Goal: Information Seeking & Learning: Compare options

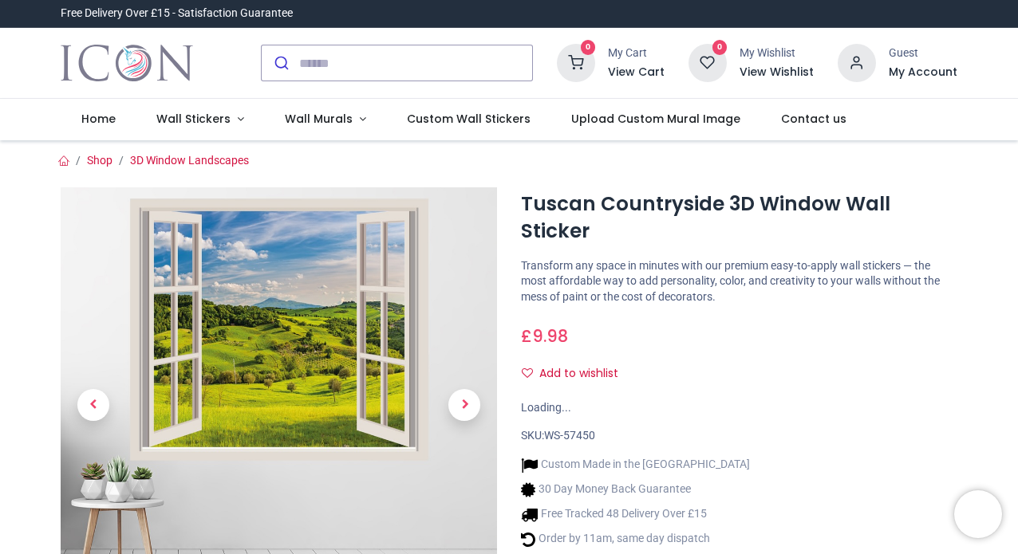
click at [460, 415] on span "Next" at bounding box center [464, 405] width 32 height 32
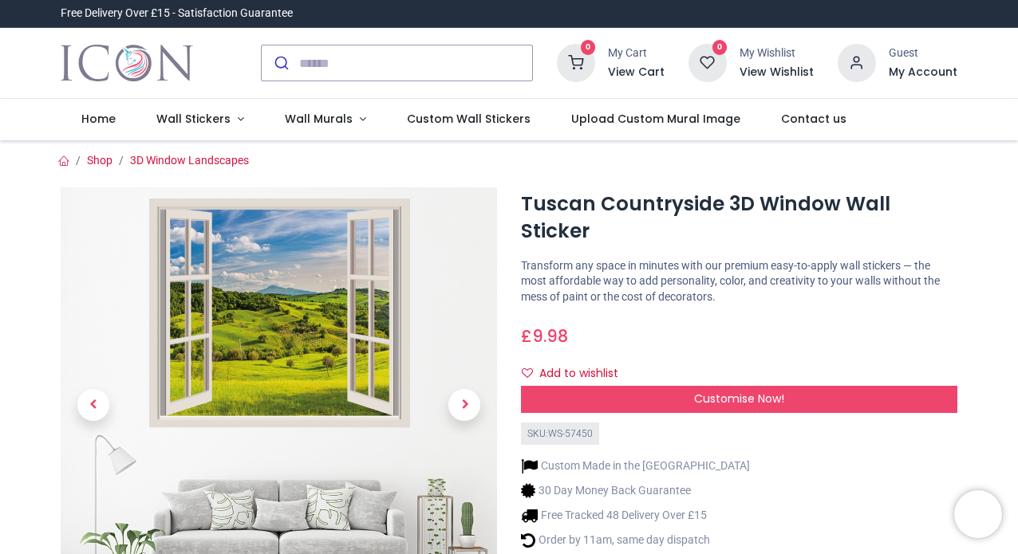
click at [460, 415] on span "Next" at bounding box center [464, 405] width 32 height 32
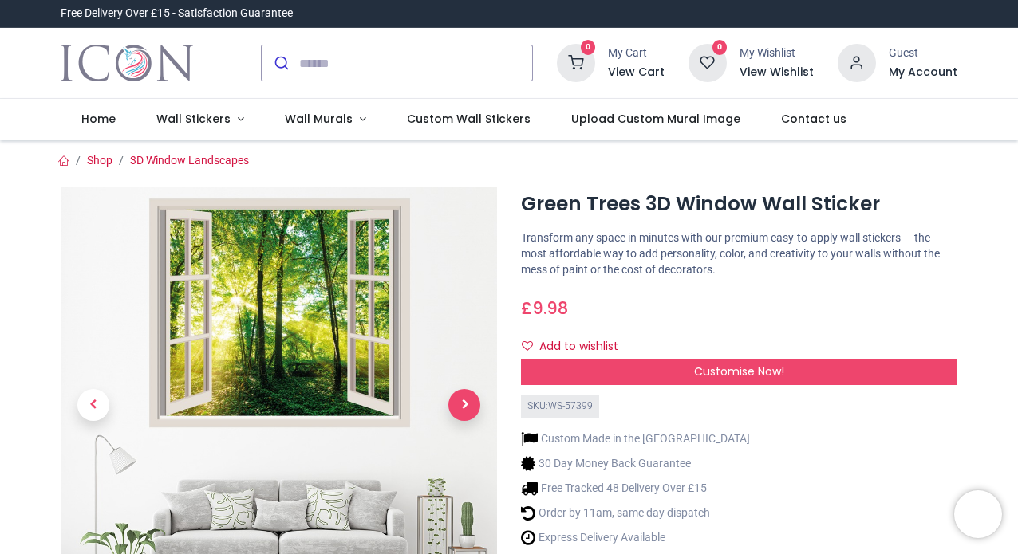
click at [460, 404] on span "Next" at bounding box center [464, 405] width 32 height 32
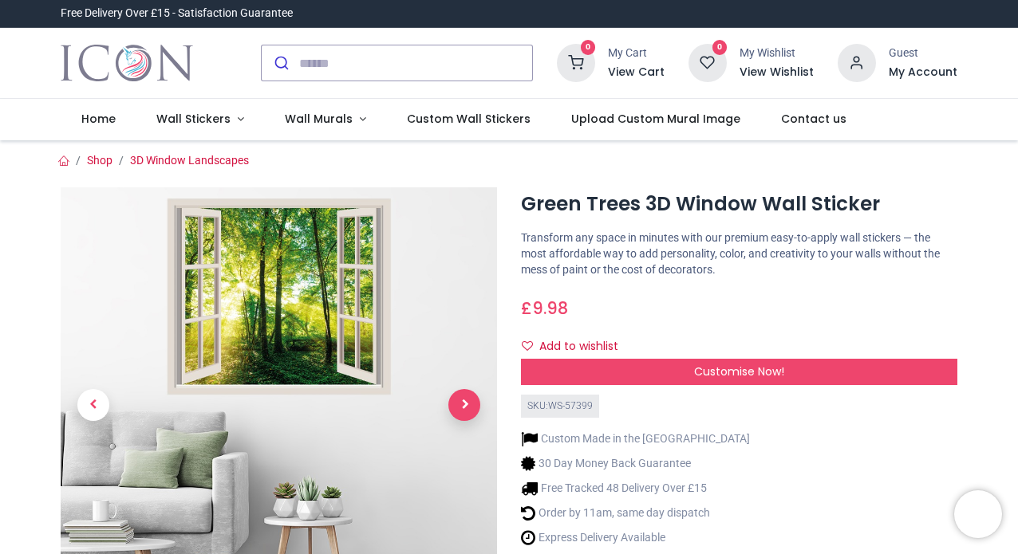
click at [460, 404] on span "Next" at bounding box center [464, 405] width 32 height 32
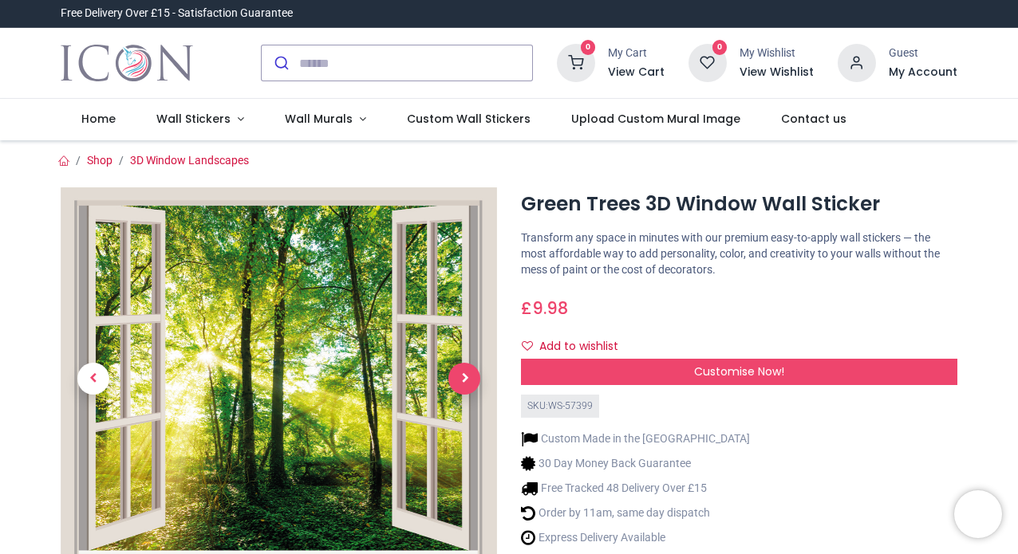
click at [460, 404] on div at bounding box center [279, 421] width 460 height 469
click at [262, 388] on img at bounding box center [279, 378] width 436 height 383
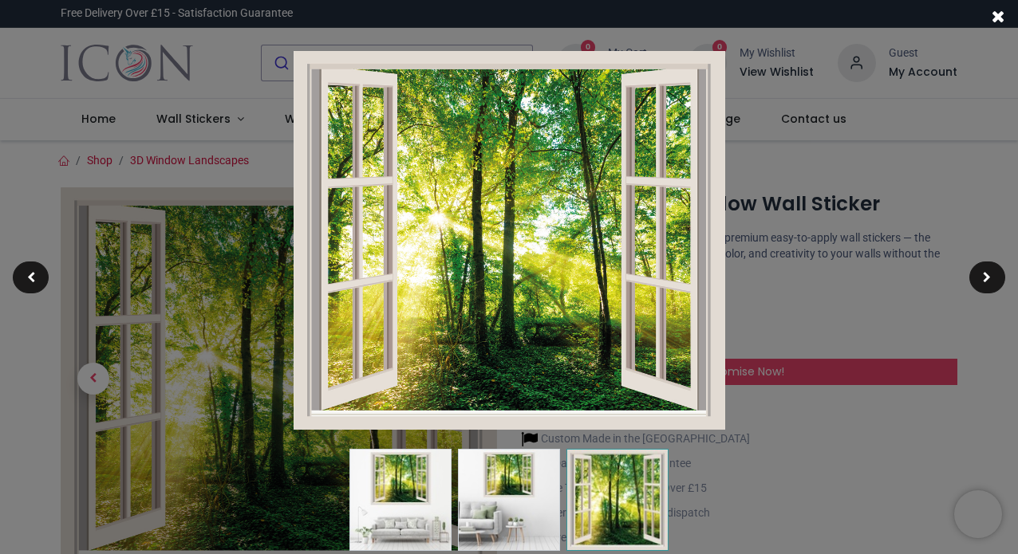
click at [517, 333] on img at bounding box center [510, 240] width 432 height 379
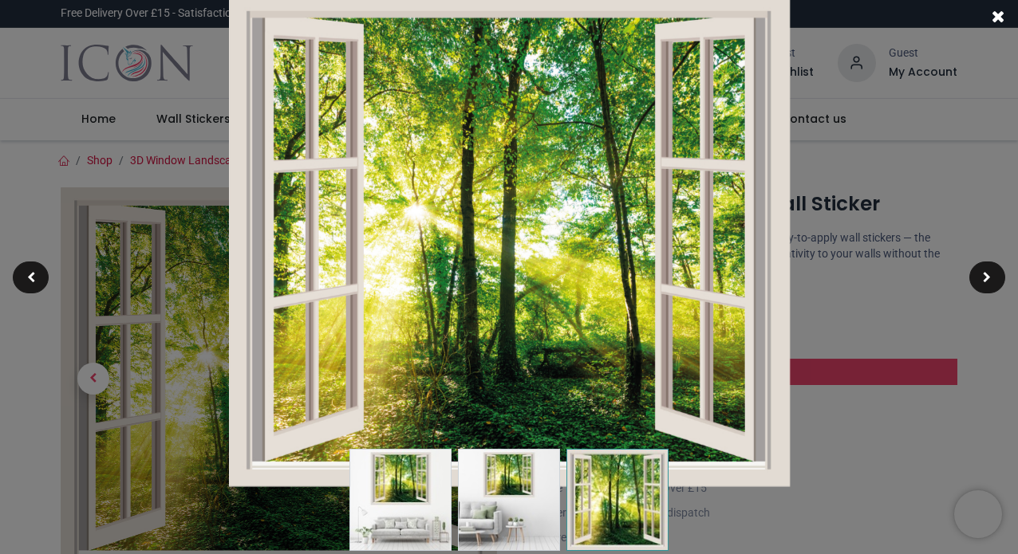
click at [933, 249] on div at bounding box center [509, 277] width 1018 height 554
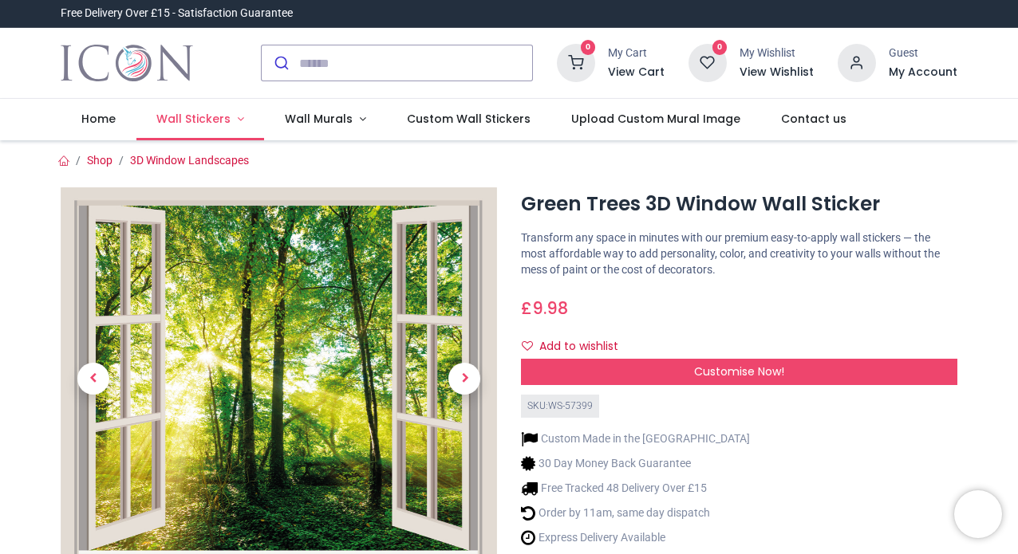
click at [231, 124] on link "Wall Stickers" at bounding box center [200, 119] width 128 height 41
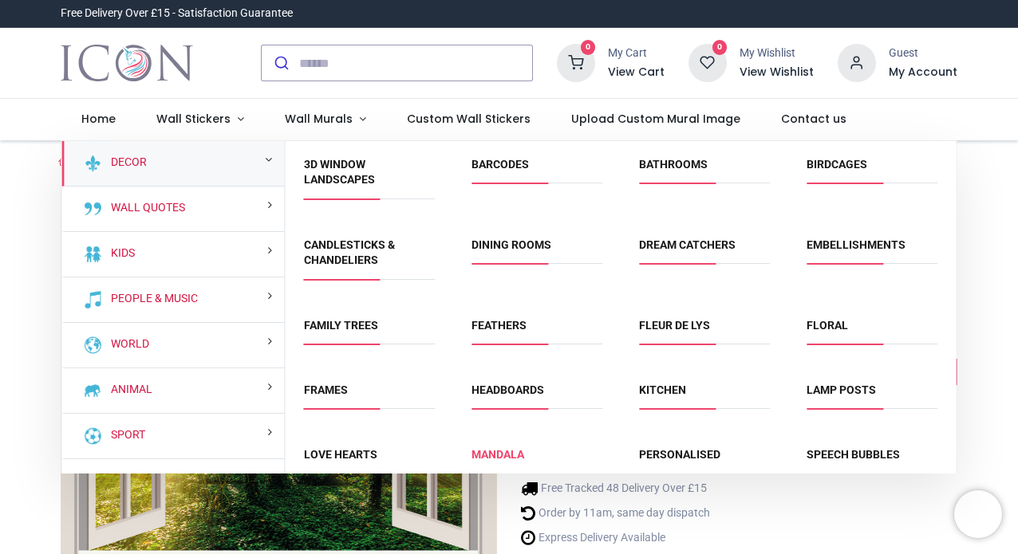
click at [492, 448] on link "Mandala" at bounding box center [498, 454] width 53 height 13
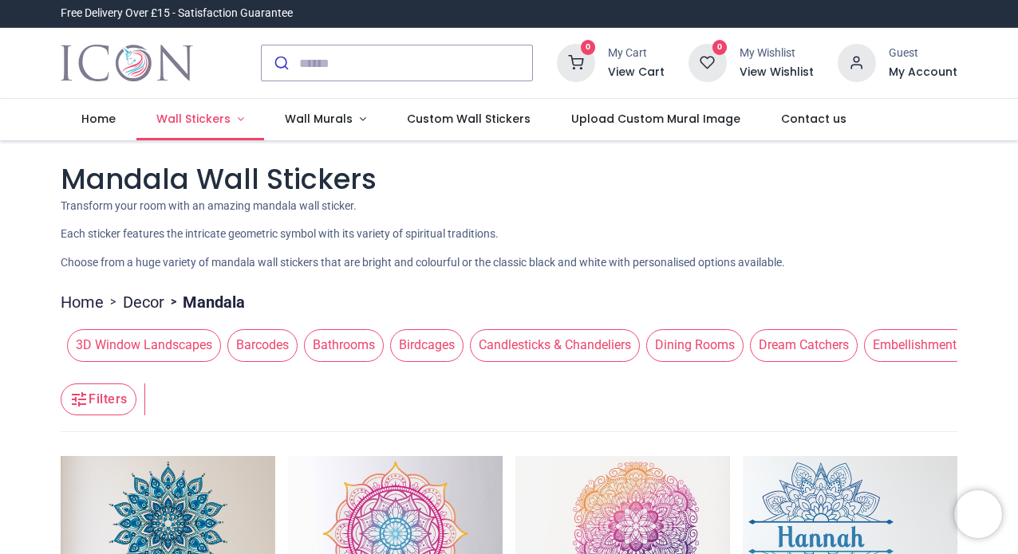
click at [214, 111] on span "Wall Stickers" at bounding box center [193, 119] width 74 height 16
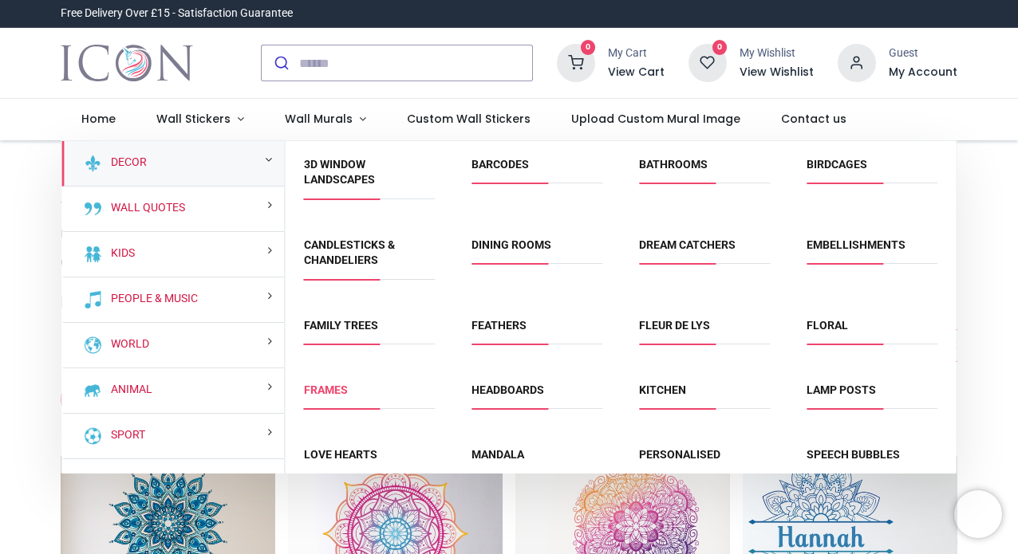
click at [320, 386] on link "Frames" at bounding box center [326, 390] width 44 height 13
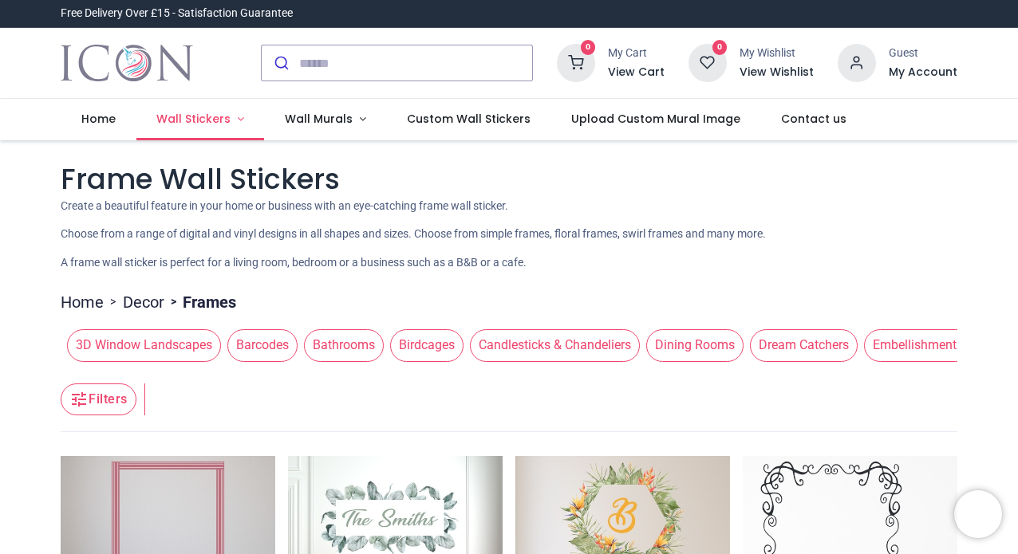
click at [197, 112] on span "Wall Stickers" at bounding box center [193, 119] width 74 height 16
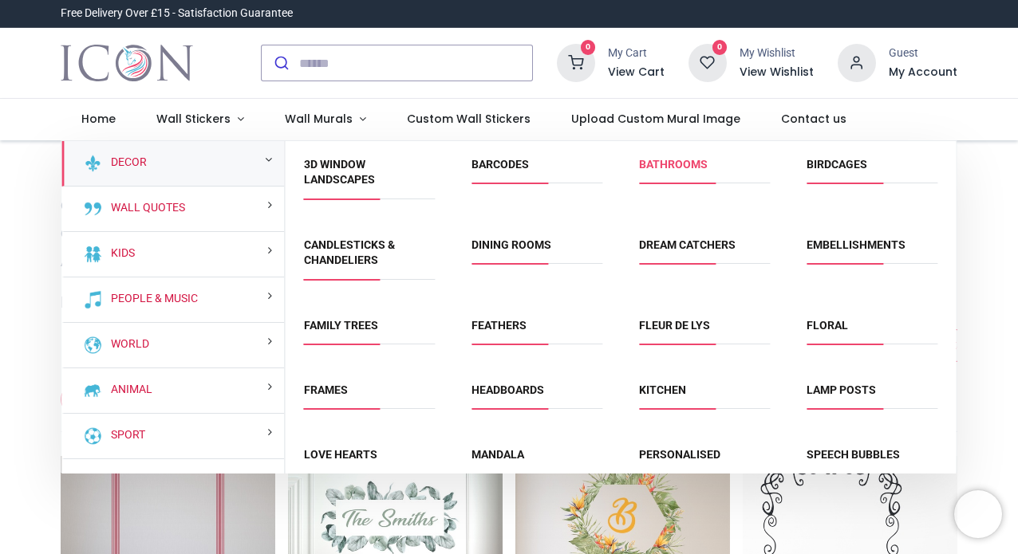
click at [673, 169] on link "Bathrooms" at bounding box center [673, 164] width 69 height 13
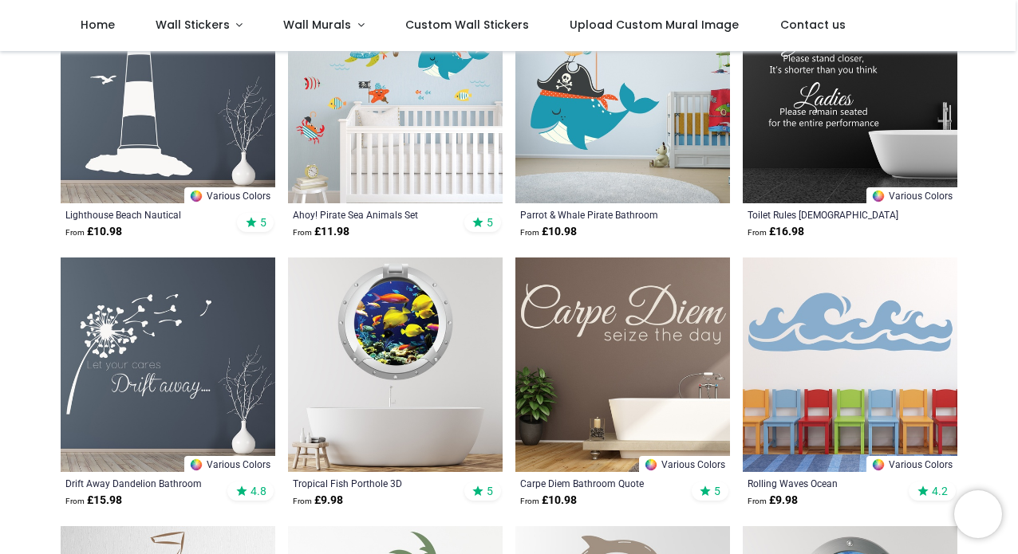
scroll to position [664, 0]
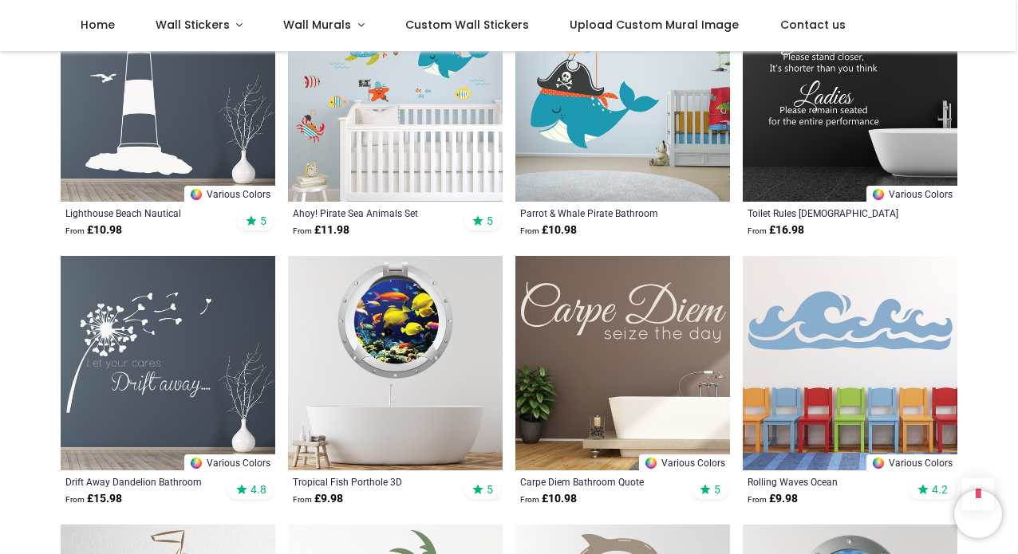
click at [402, 369] on img at bounding box center [395, 363] width 215 height 215
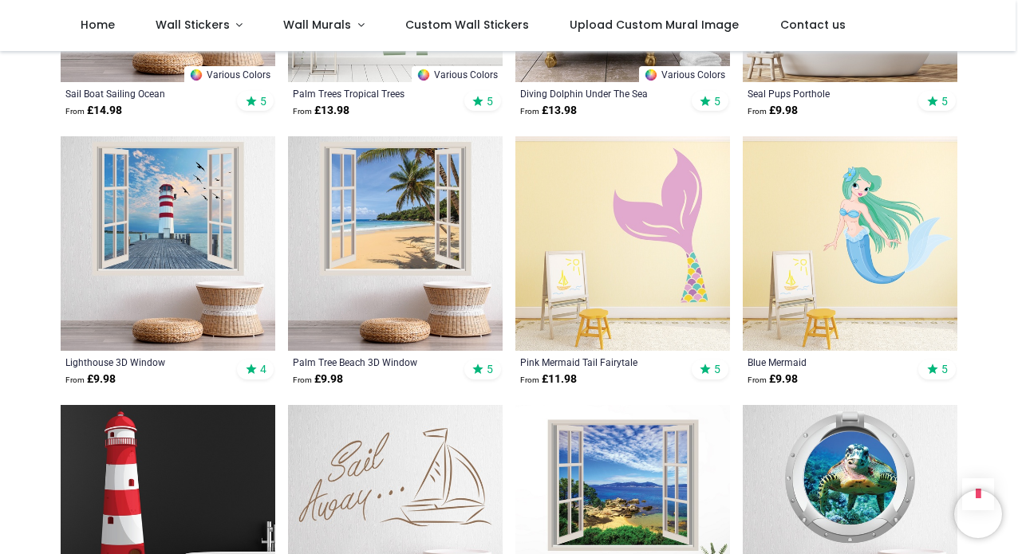
scroll to position [1329, 0]
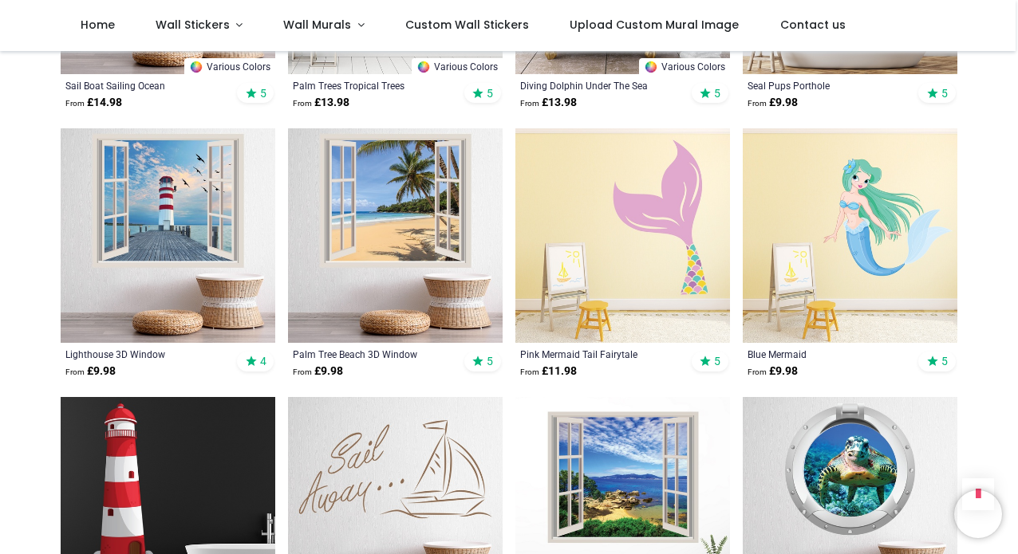
click at [181, 253] on img at bounding box center [168, 235] width 215 height 215
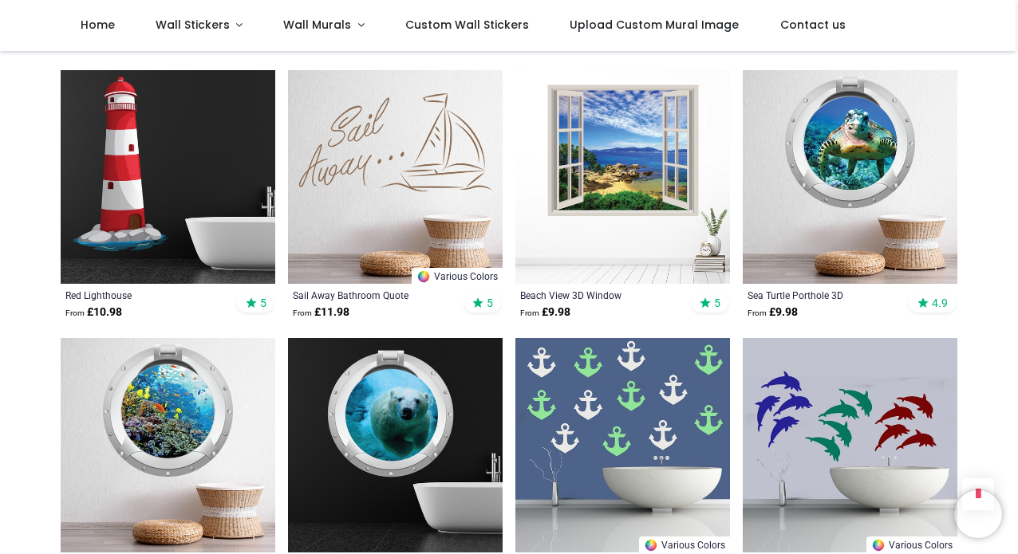
scroll to position [1661, 0]
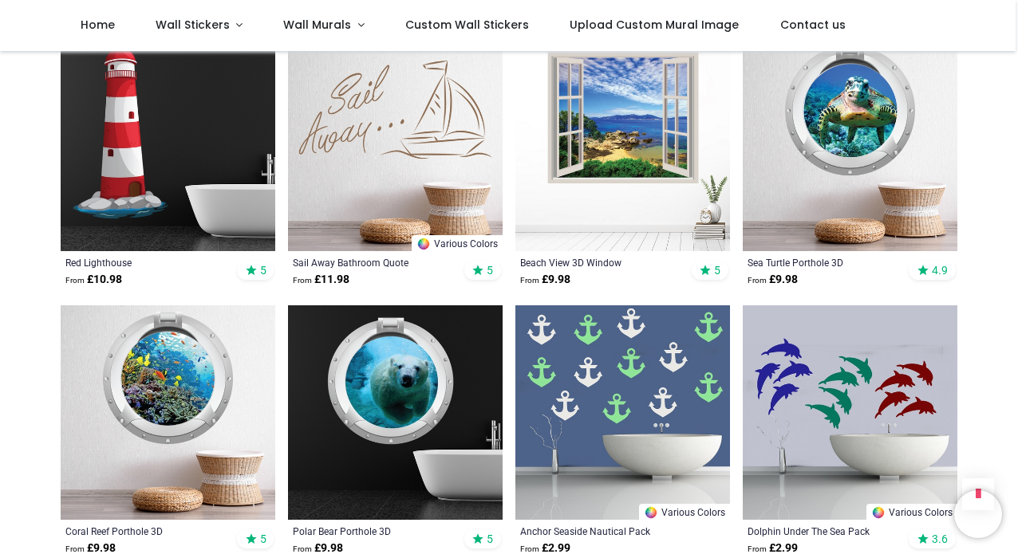
scroll to position [1813, 0]
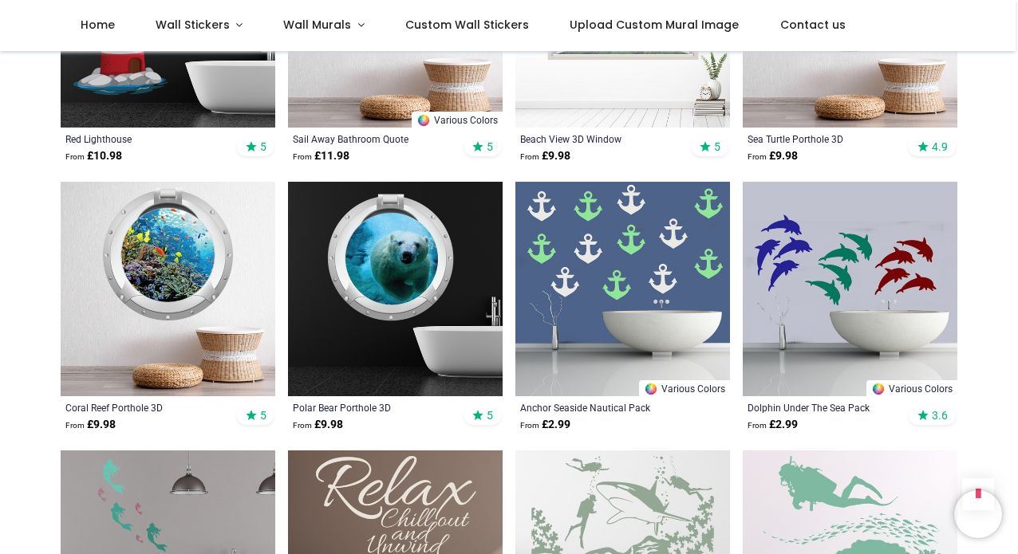
click at [404, 231] on img at bounding box center [395, 289] width 215 height 215
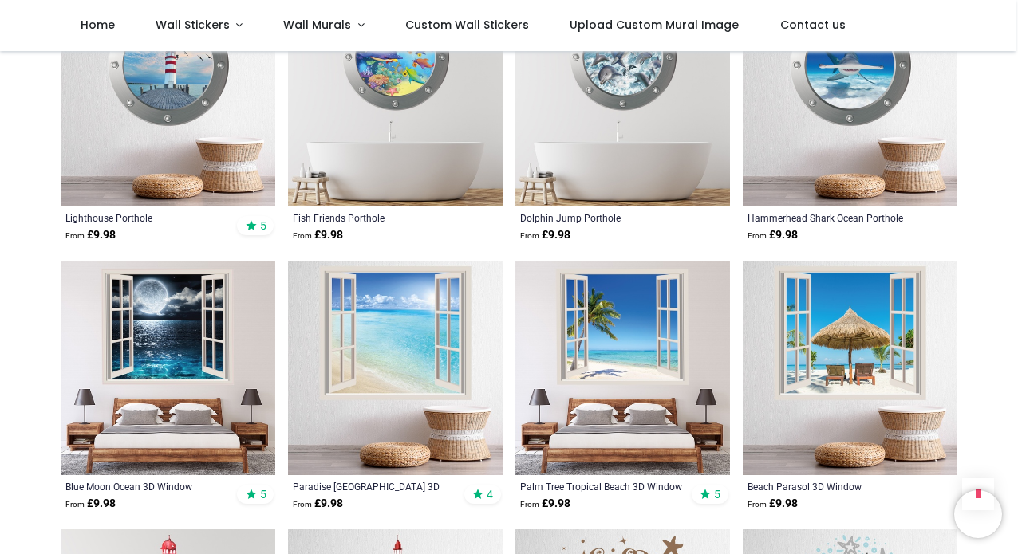
scroll to position [3085, 0]
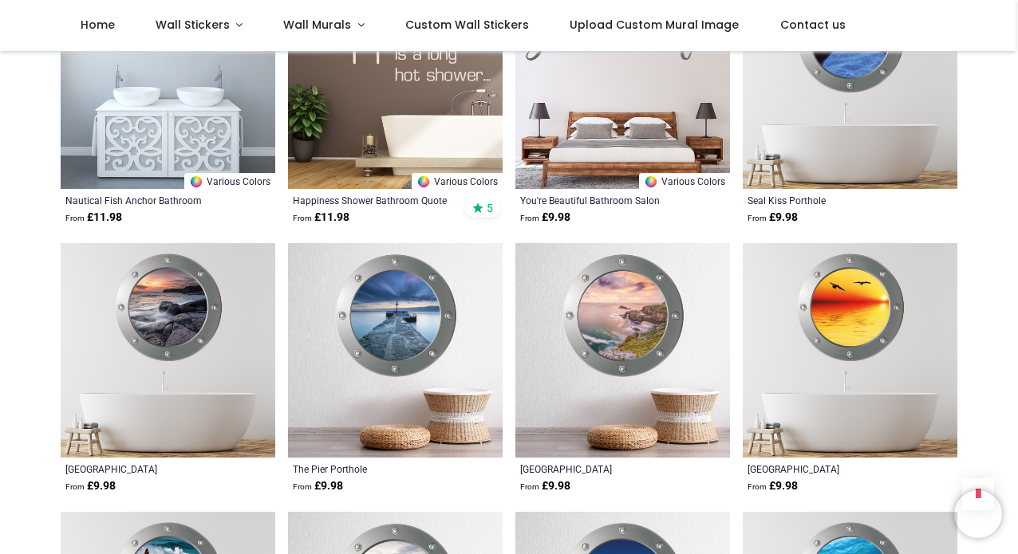
scroll to position [7669, 0]
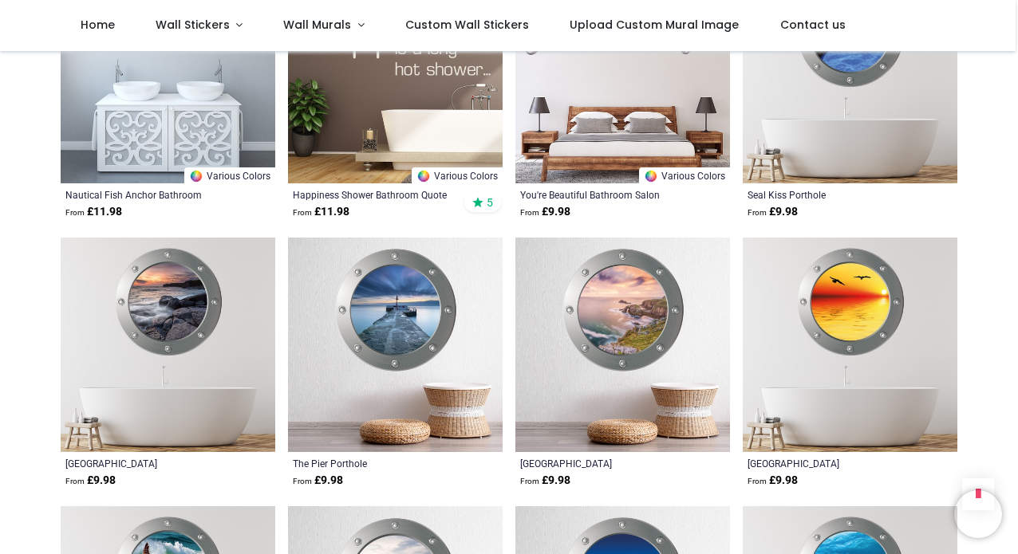
click at [392, 325] on img at bounding box center [395, 345] width 215 height 215
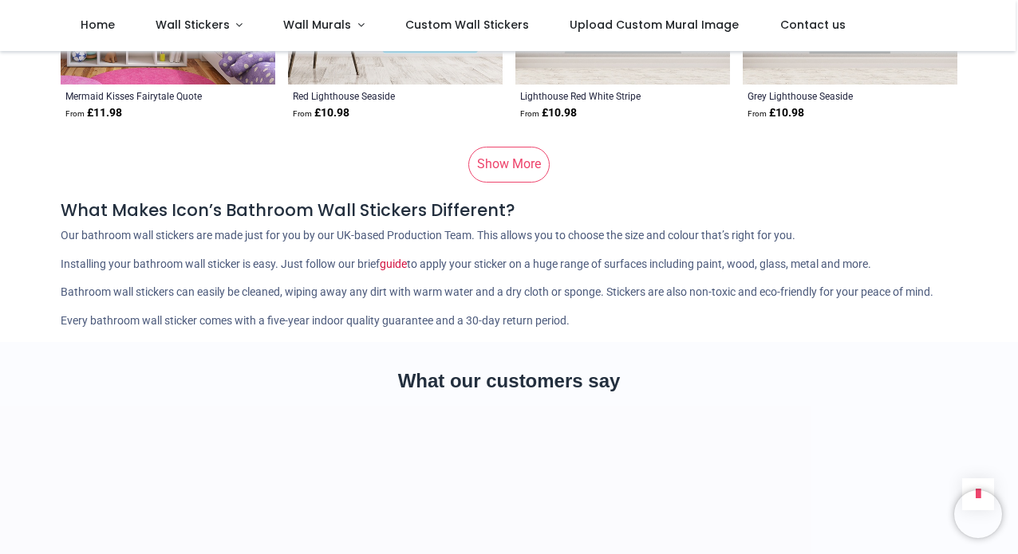
scroll to position [9649, 0]
click at [204, 32] on span "Wall Stickers" at bounding box center [193, 25] width 74 height 16
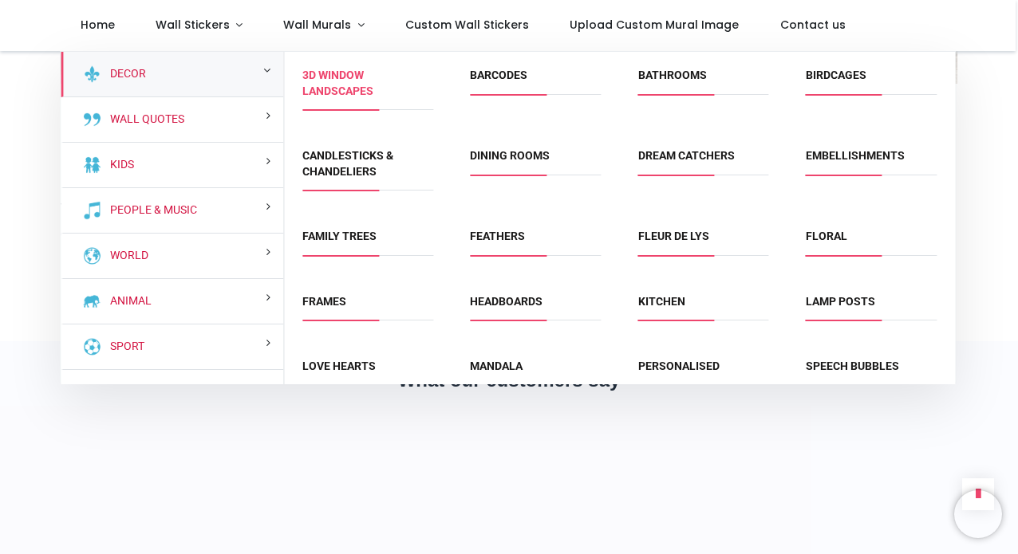
click at [335, 92] on link "3D Window Landscapes" at bounding box center [337, 83] width 71 height 29
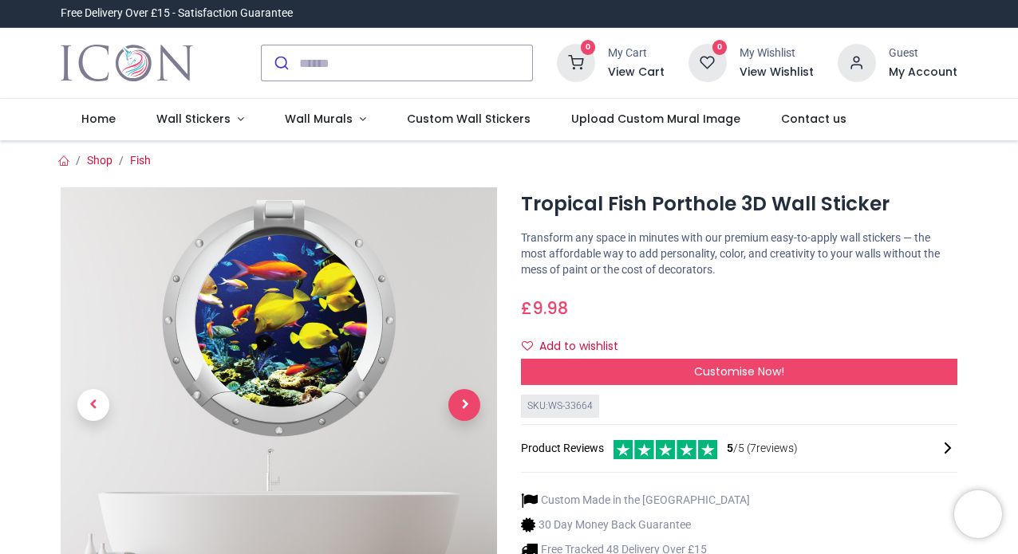
click at [463, 403] on span "Next" at bounding box center [464, 405] width 32 height 32
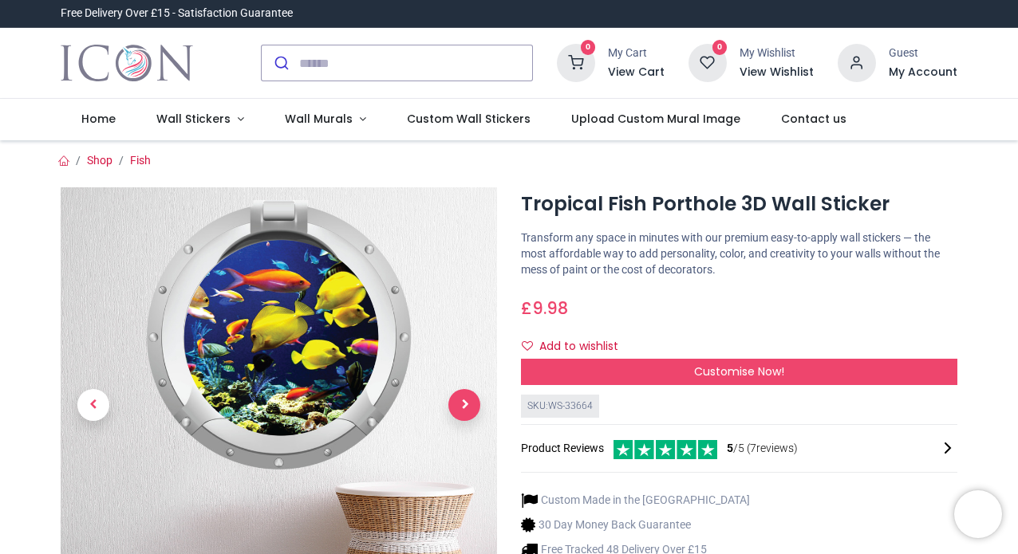
click at [463, 403] on span "Next" at bounding box center [464, 405] width 32 height 32
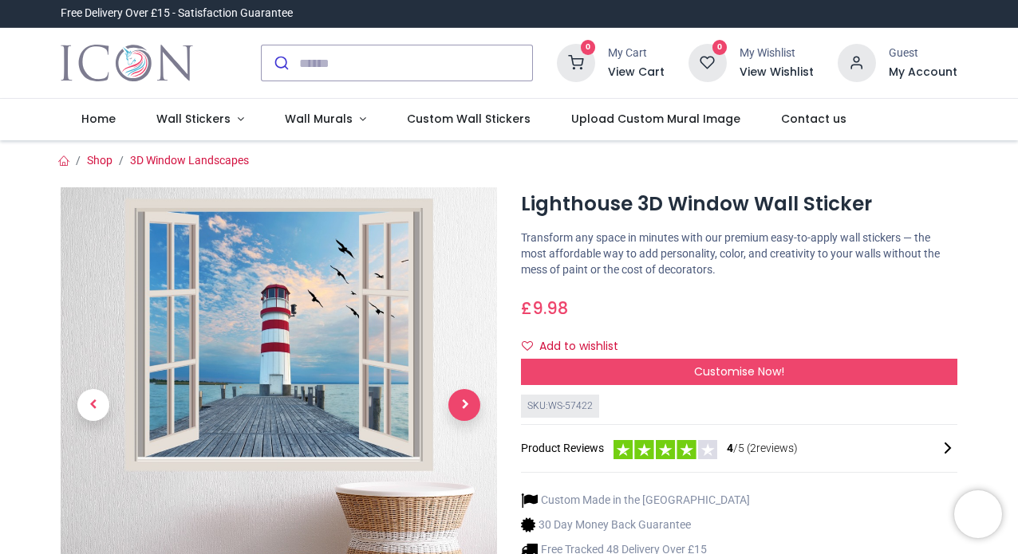
click at [467, 412] on span "Next" at bounding box center [464, 405] width 32 height 32
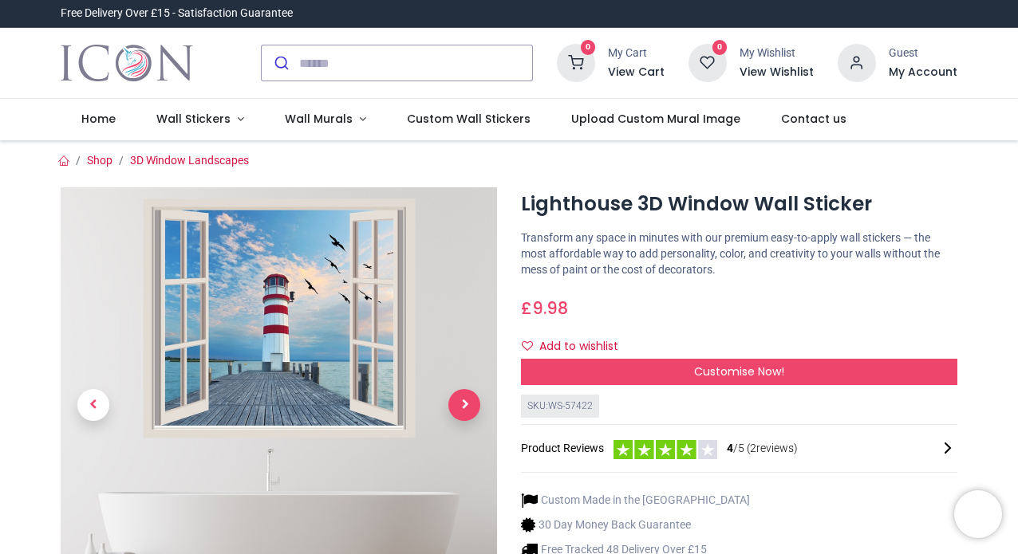
click at [467, 412] on span "Next" at bounding box center [464, 405] width 32 height 32
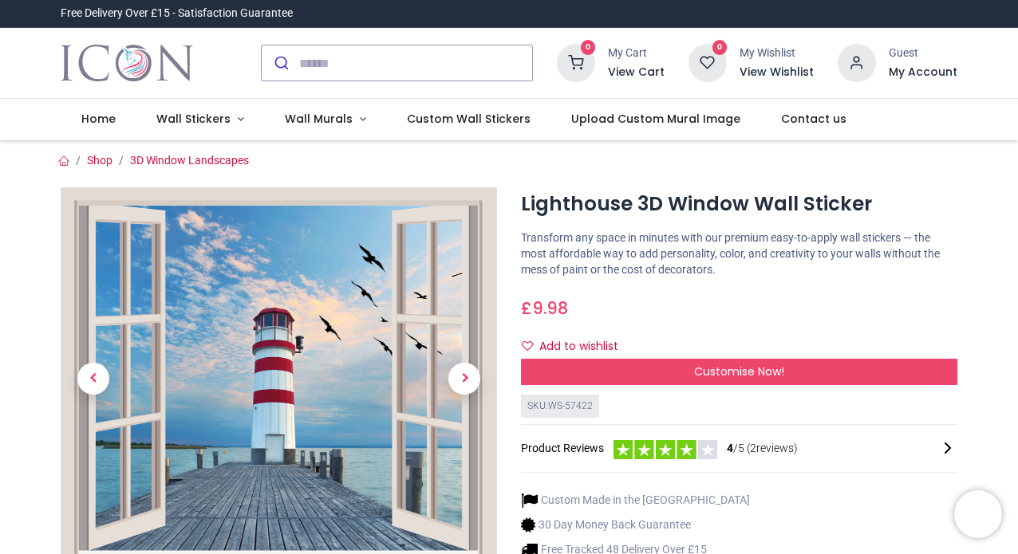
click at [296, 451] on img at bounding box center [279, 378] width 436 height 383
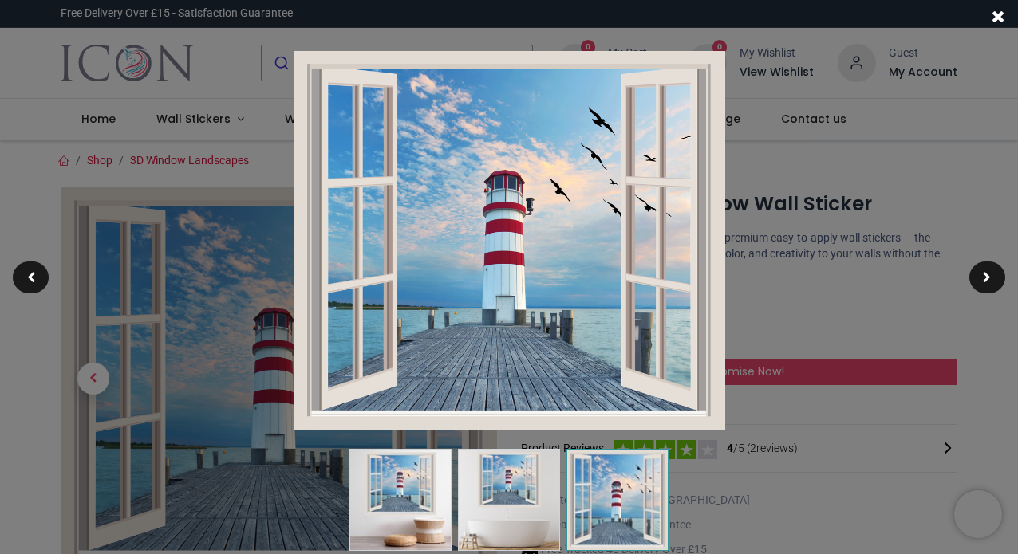
click at [505, 335] on img at bounding box center [510, 240] width 432 height 379
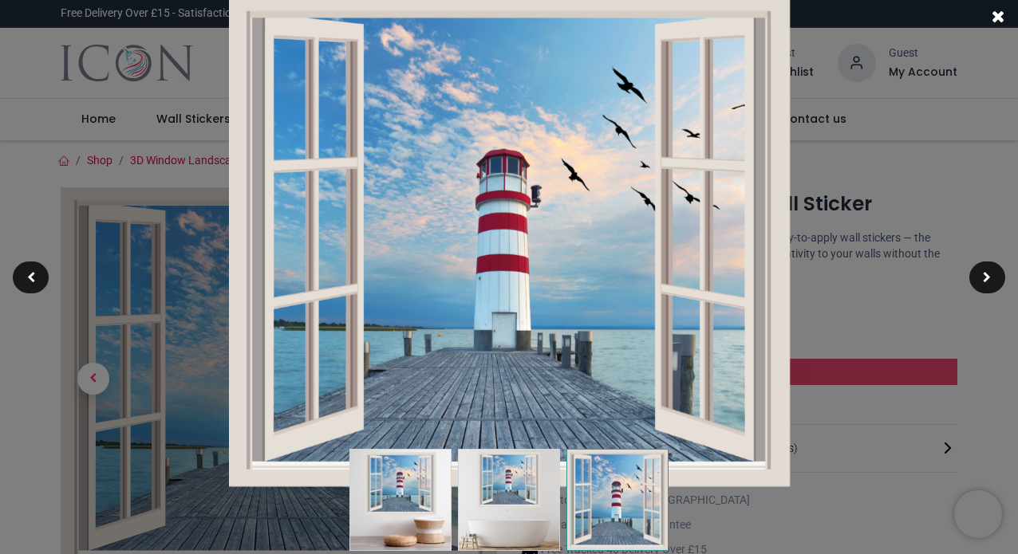
click at [1000, 13] on span at bounding box center [999, 16] width 14 height 17
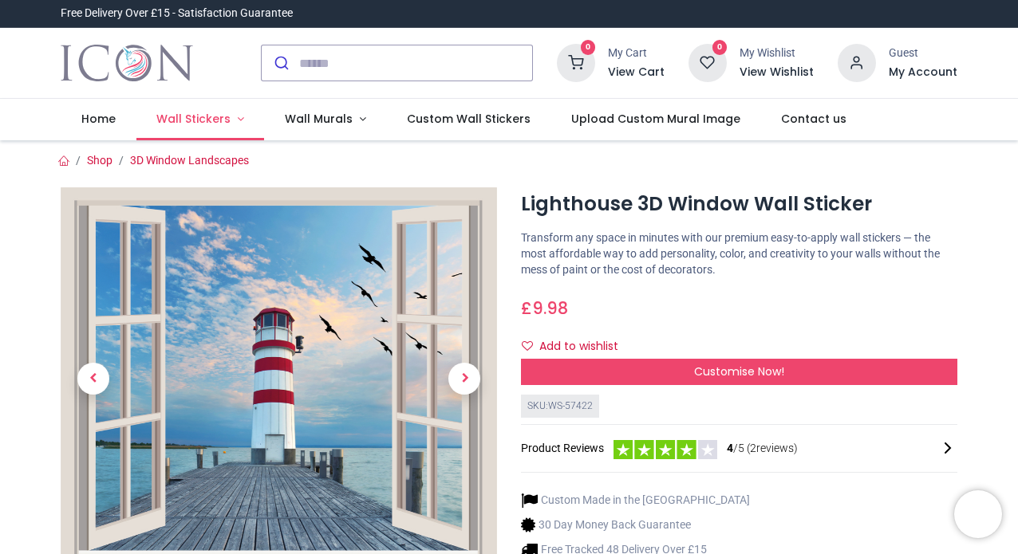
click at [197, 120] on span "Wall Stickers" at bounding box center [193, 119] width 74 height 16
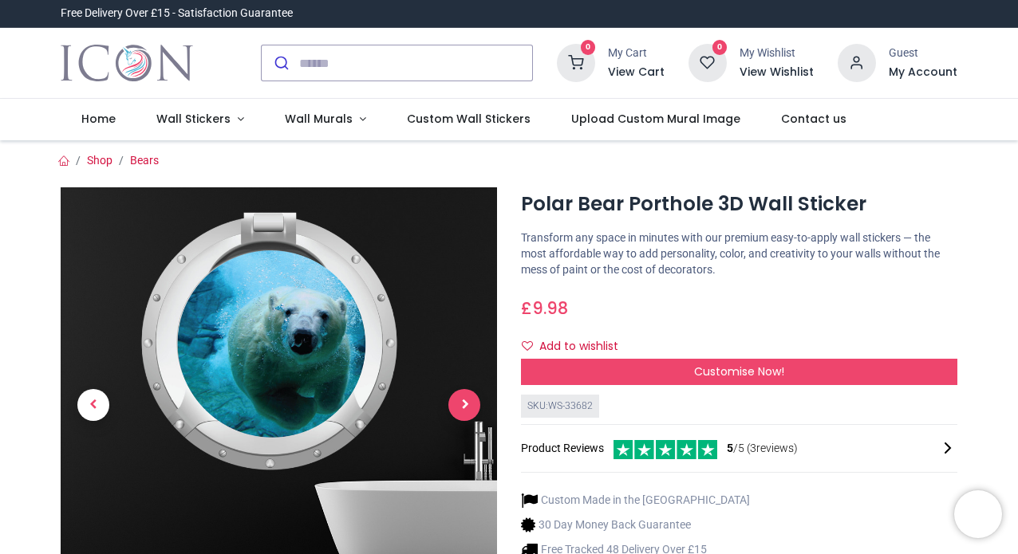
click at [460, 420] on span "Next" at bounding box center [464, 405] width 32 height 32
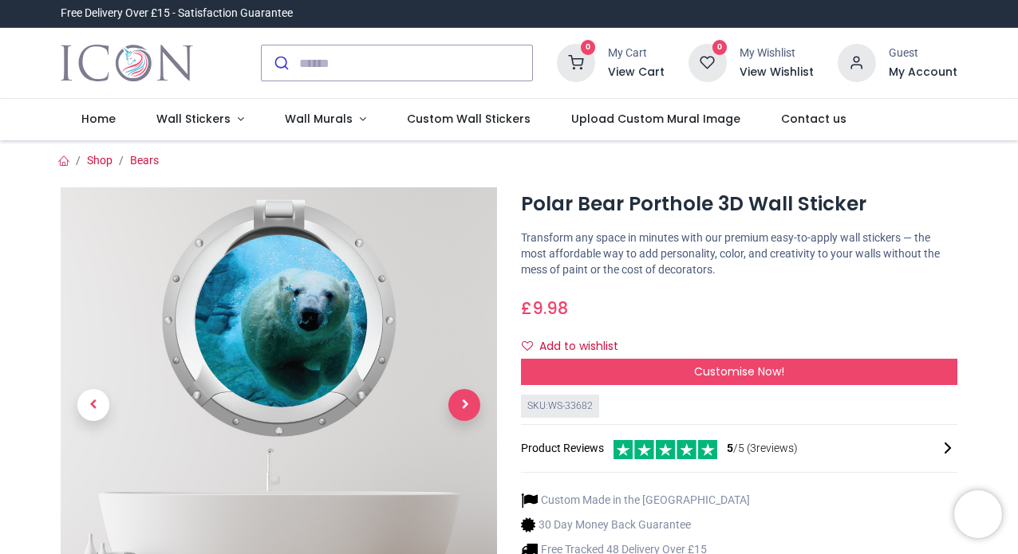
click at [460, 420] on span "Next" at bounding box center [464, 405] width 32 height 32
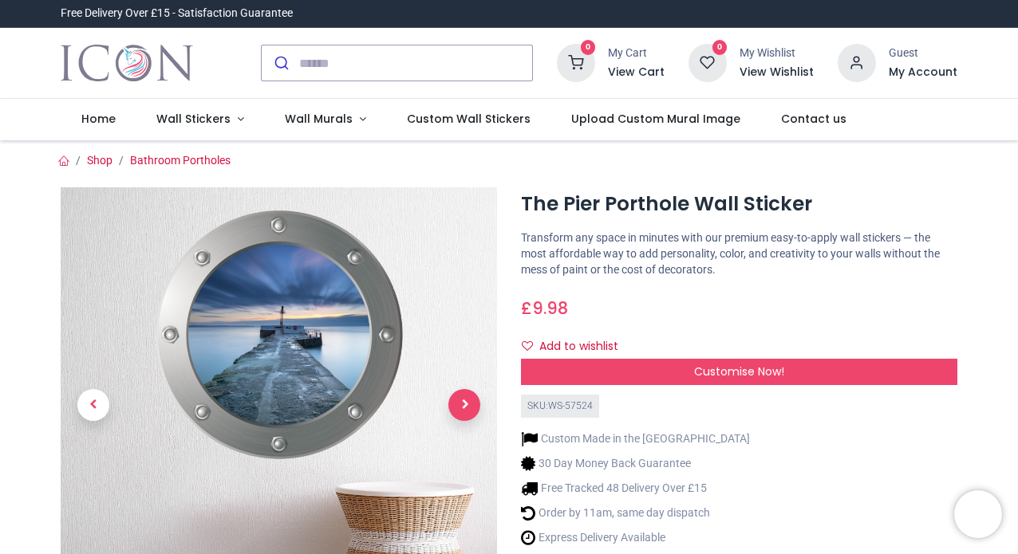
click at [468, 412] on span "Next" at bounding box center [464, 405] width 32 height 32
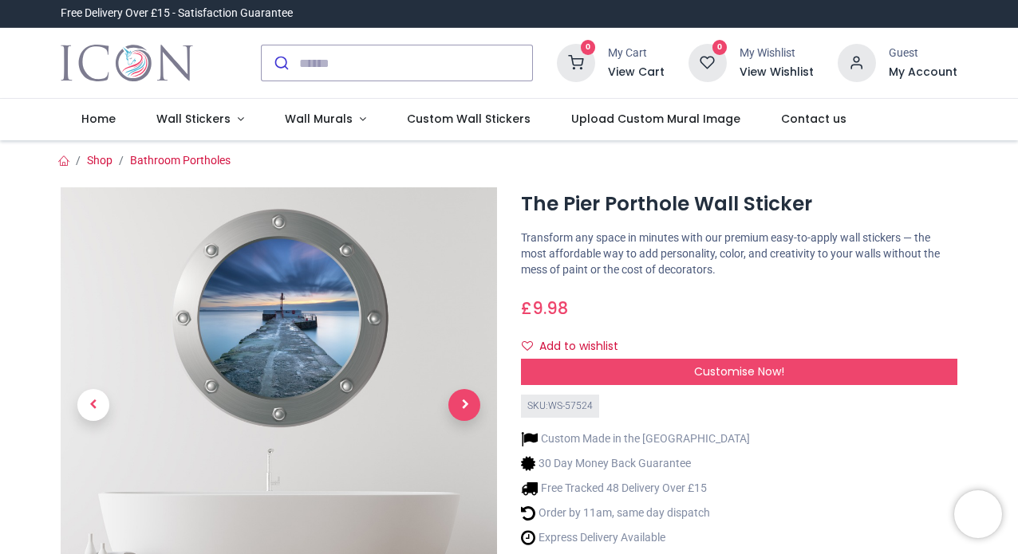
click at [468, 412] on span "Next" at bounding box center [464, 405] width 32 height 32
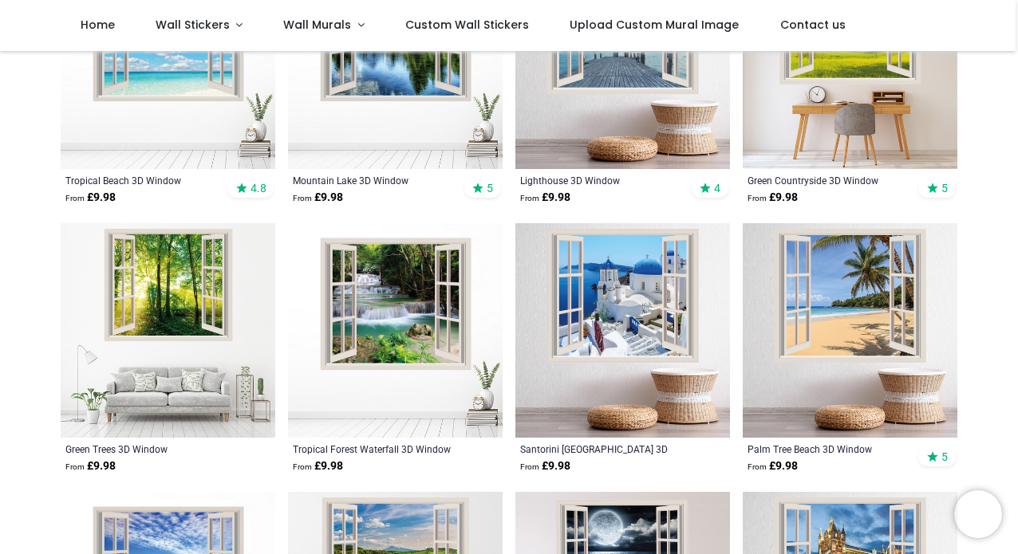
scroll to position [424, 0]
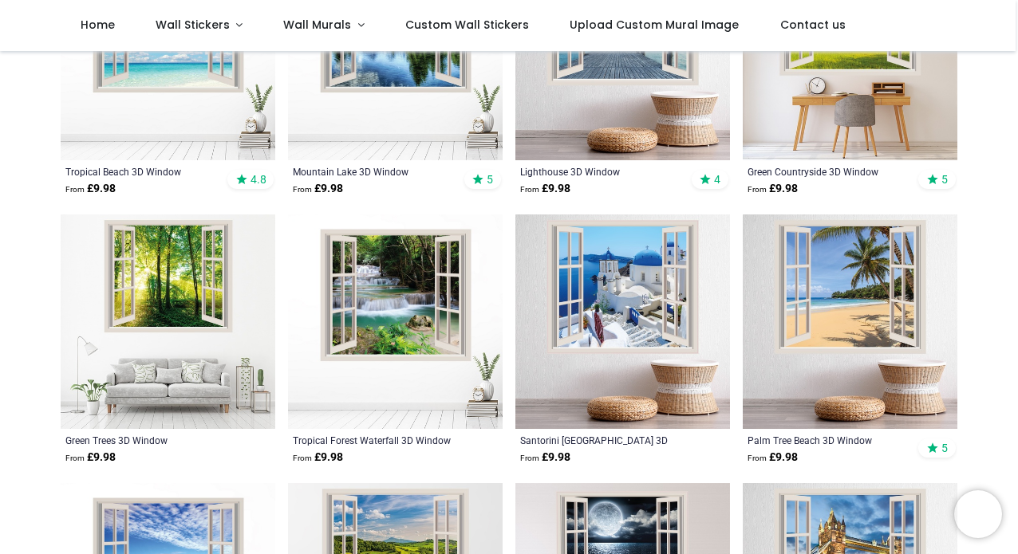
click at [384, 315] on img at bounding box center [395, 322] width 215 height 215
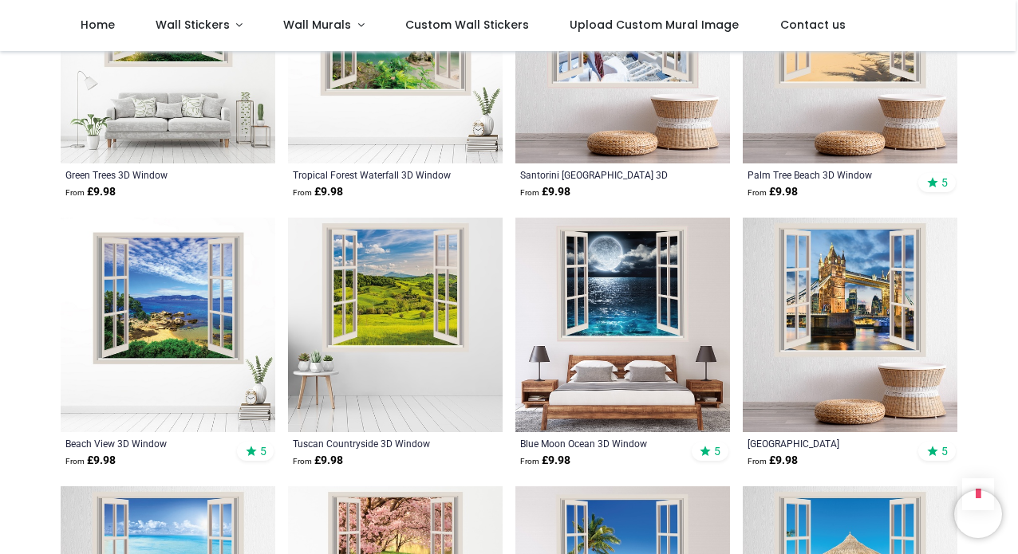
scroll to position [696, 0]
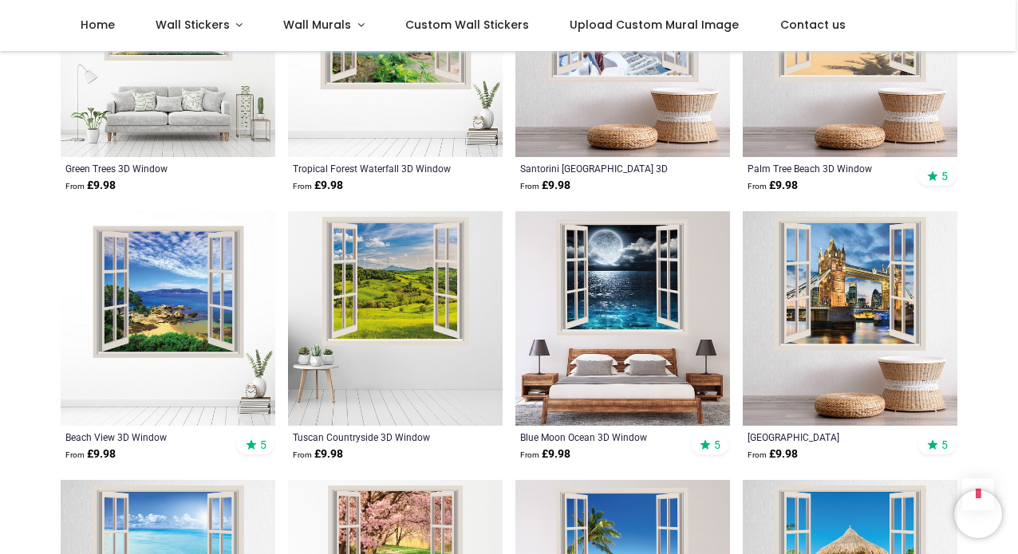
click at [633, 269] on img at bounding box center [622, 318] width 215 height 215
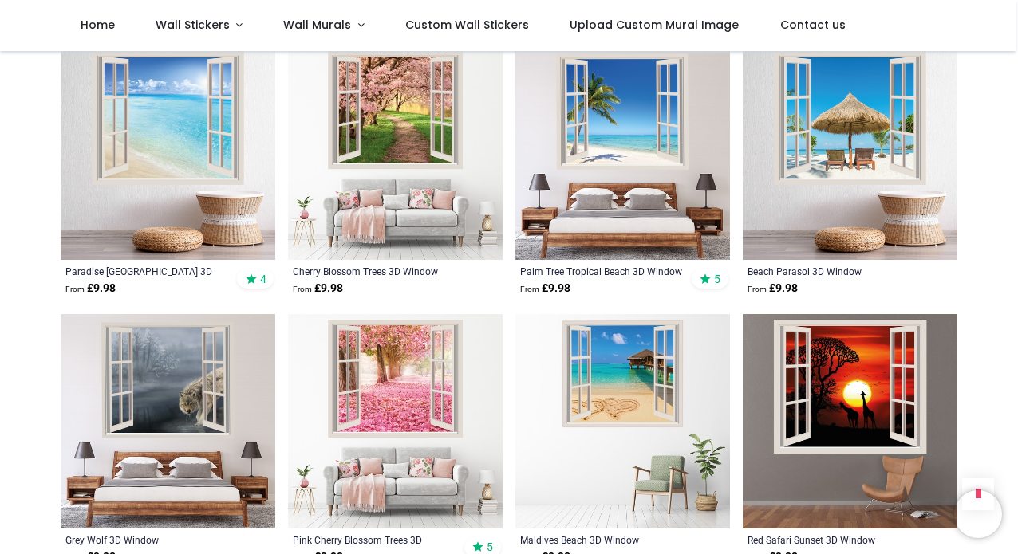
scroll to position [1128, 0]
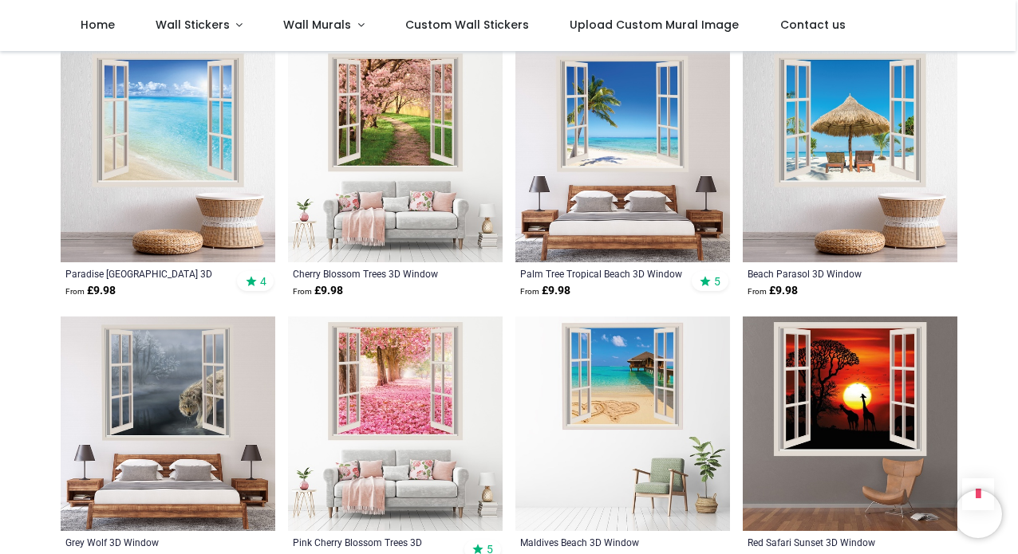
click at [190, 388] on img at bounding box center [168, 424] width 215 height 215
click at [395, 84] on img at bounding box center [395, 155] width 215 height 215
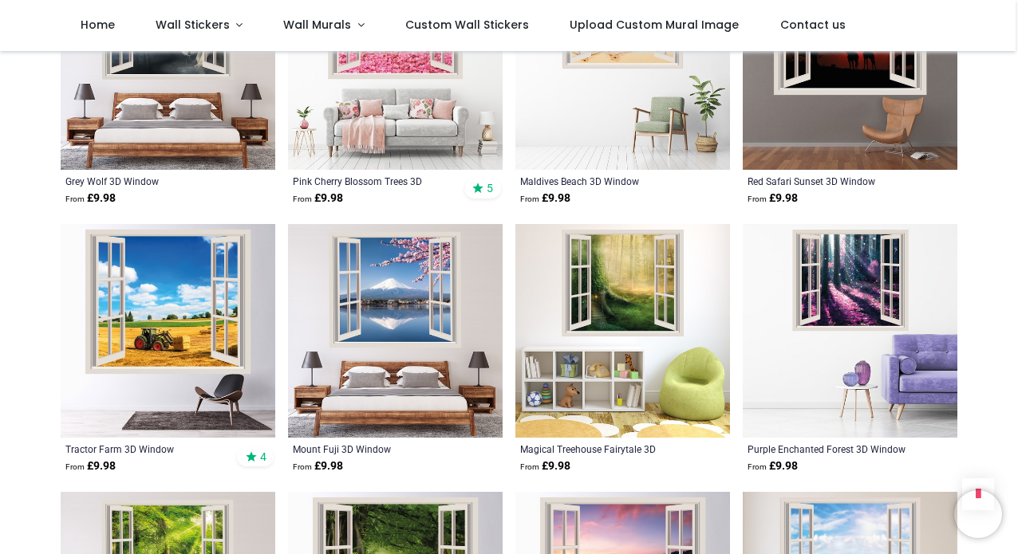
scroll to position [1494, 0]
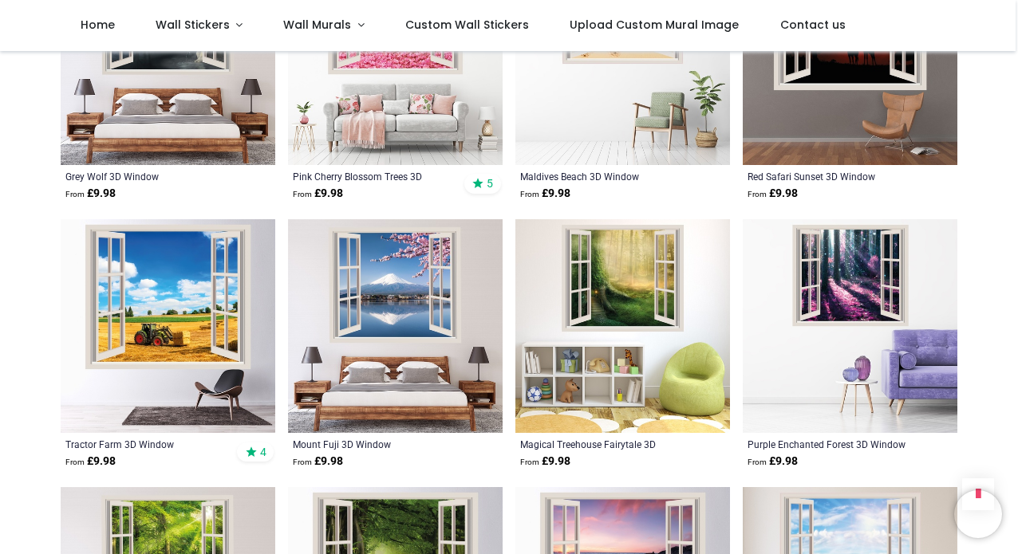
click at [601, 258] on img at bounding box center [622, 326] width 215 height 215
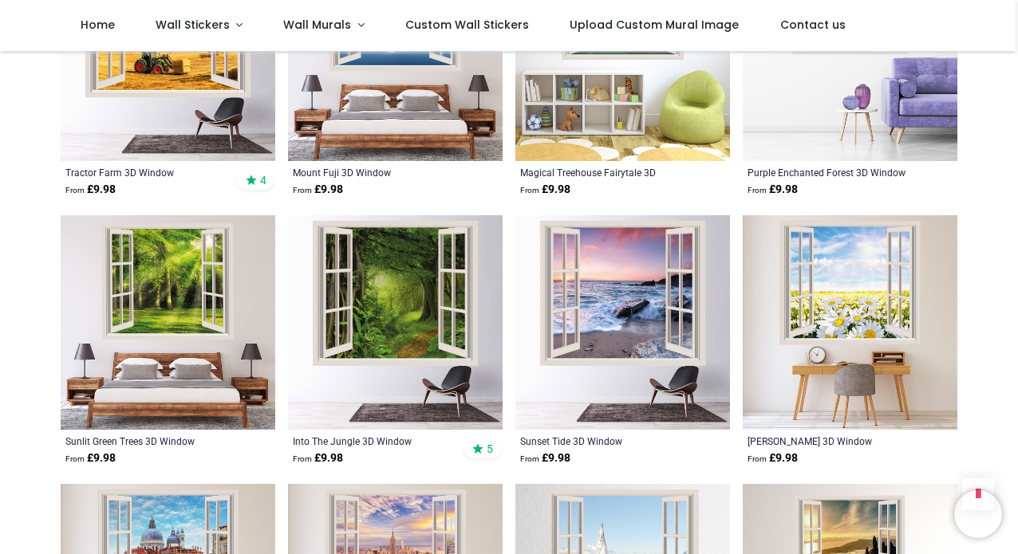
scroll to position [1767, 0]
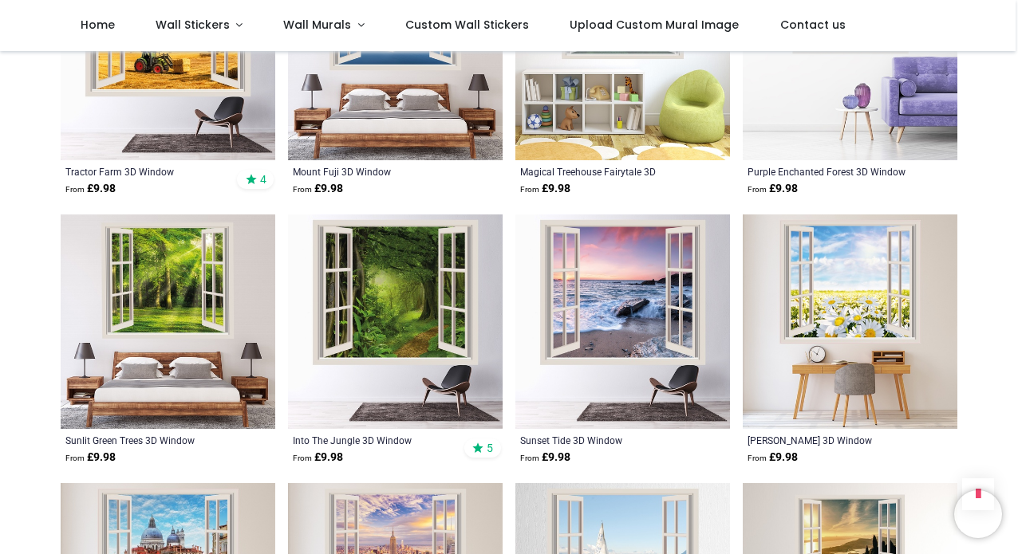
click at [370, 288] on img at bounding box center [395, 322] width 215 height 215
click at [185, 332] on img at bounding box center [168, 322] width 215 height 215
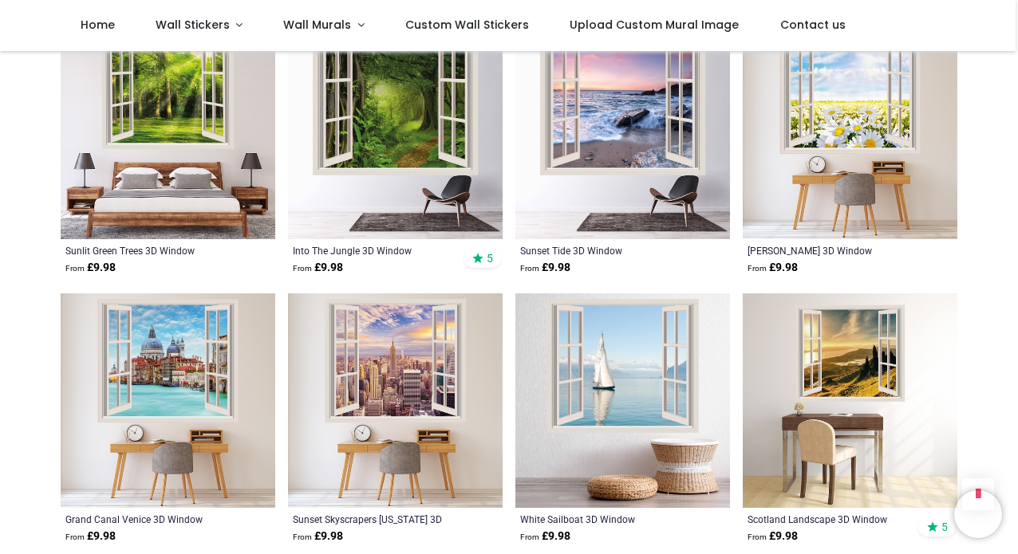
scroll to position [1976, 0]
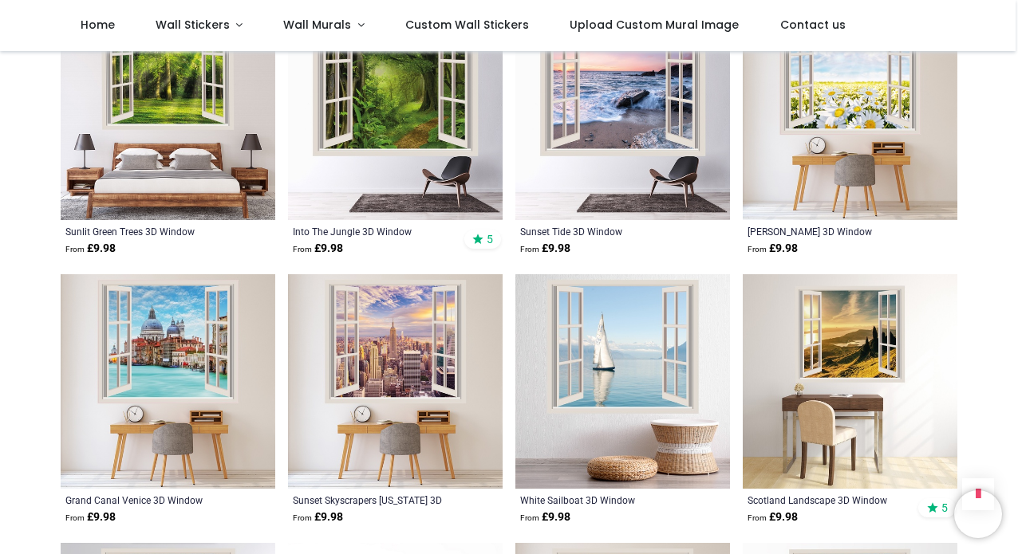
click at [840, 342] on img at bounding box center [850, 381] width 215 height 215
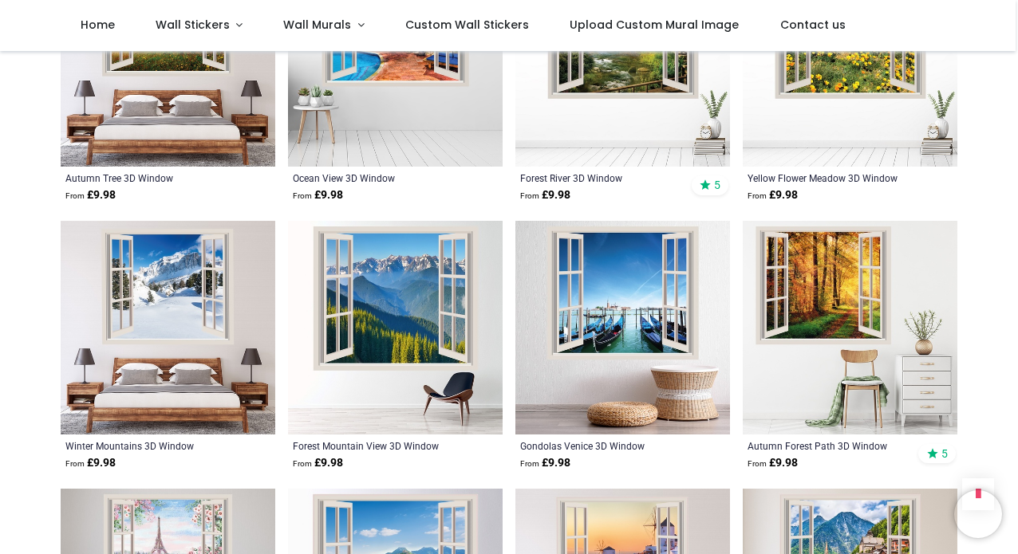
scroll to position [2841, 0]
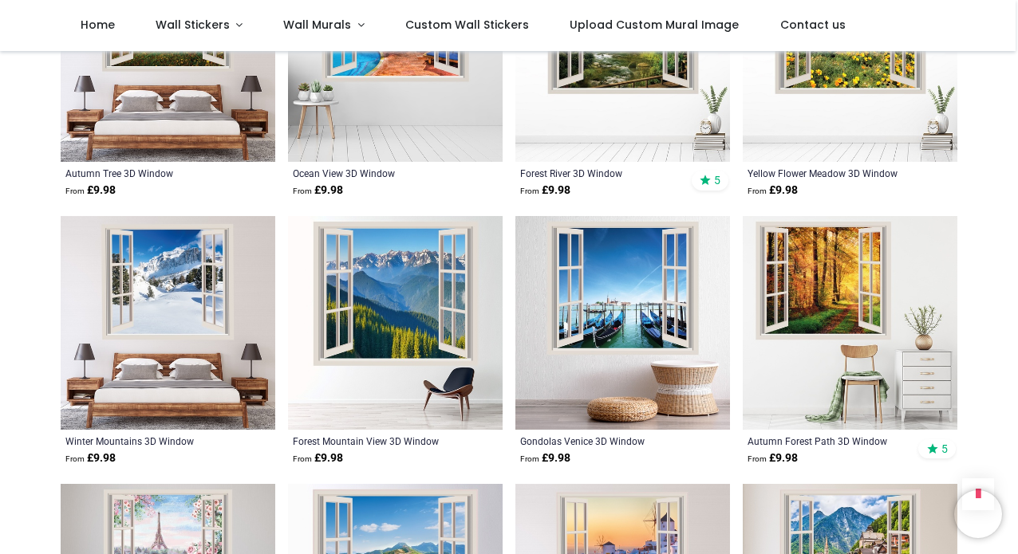
click at [369, 314] on img at bounding box center [395, 323] width 215 height 215
click at [846, 286] on img at bounding box center [850, 323] width 215 height 215
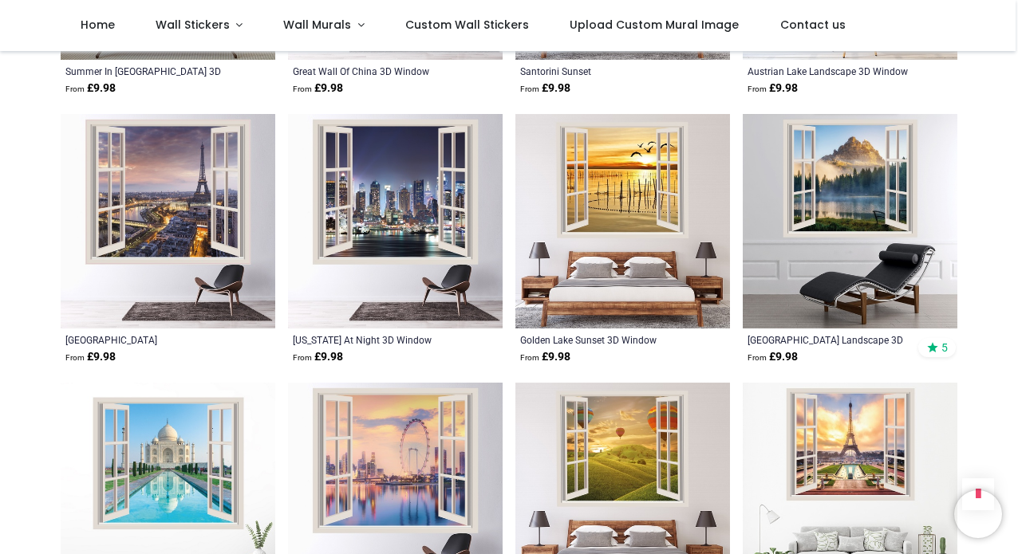
scroll to position [3502, 0]
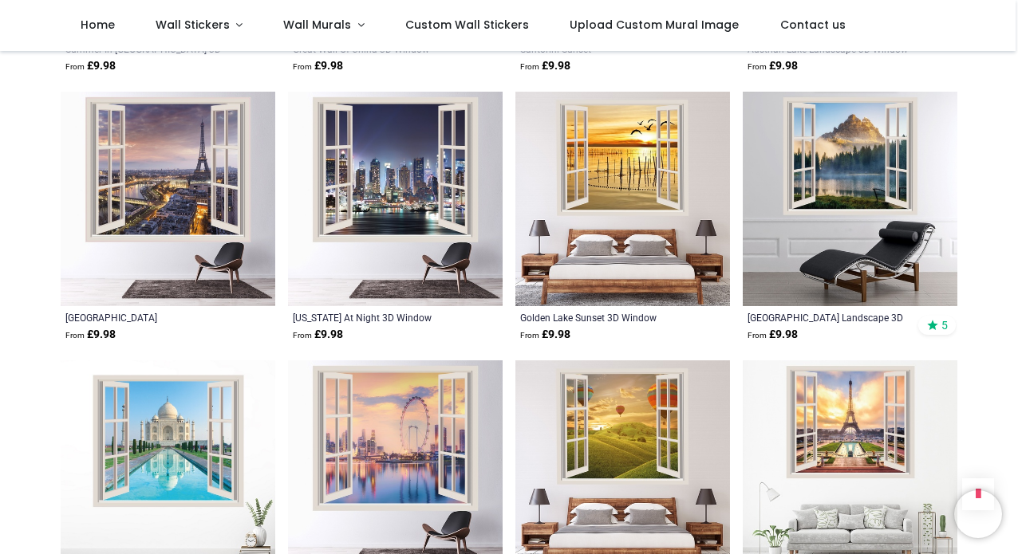
click at [849, 154] on img at bounding box center [850, 199] width 215 height 215
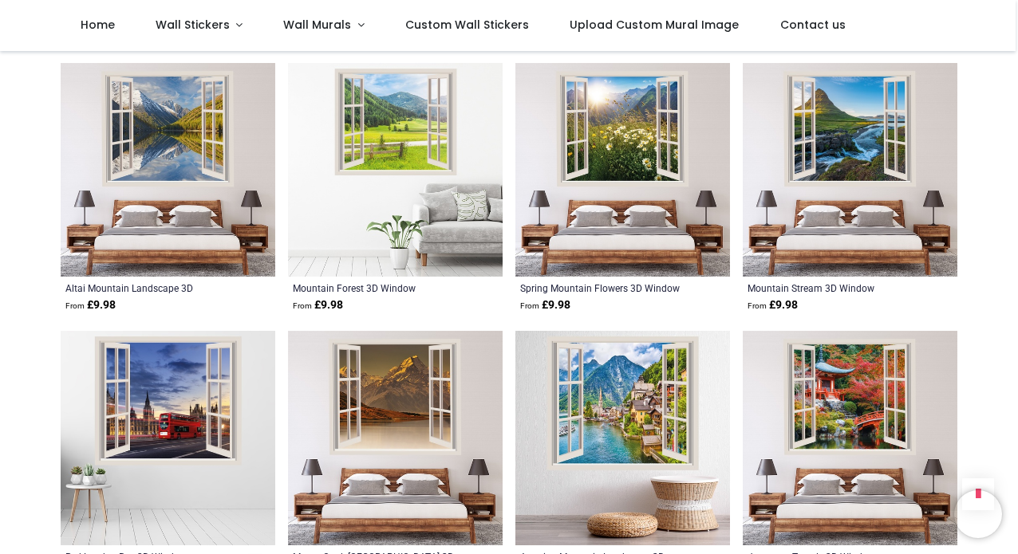
scroll to position [5417, 0]
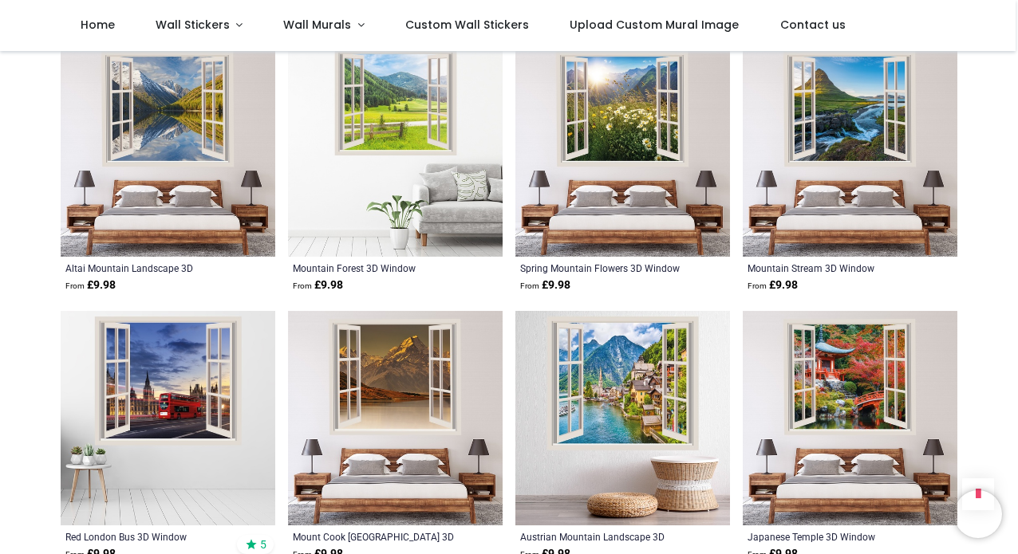
scroll to position [5465, 0]
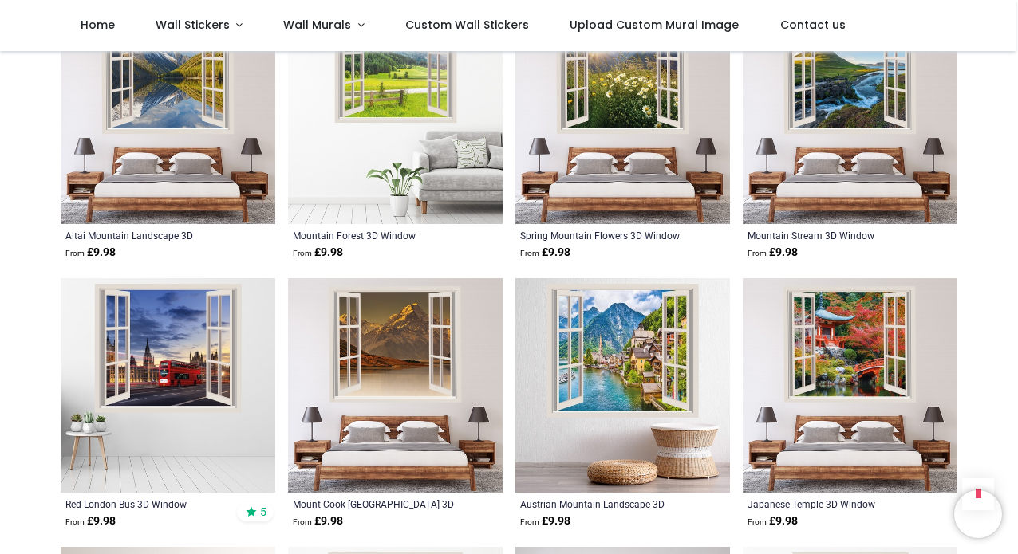
click at [433, 331] on img at bounding box center [395, 385] width 215 height 215
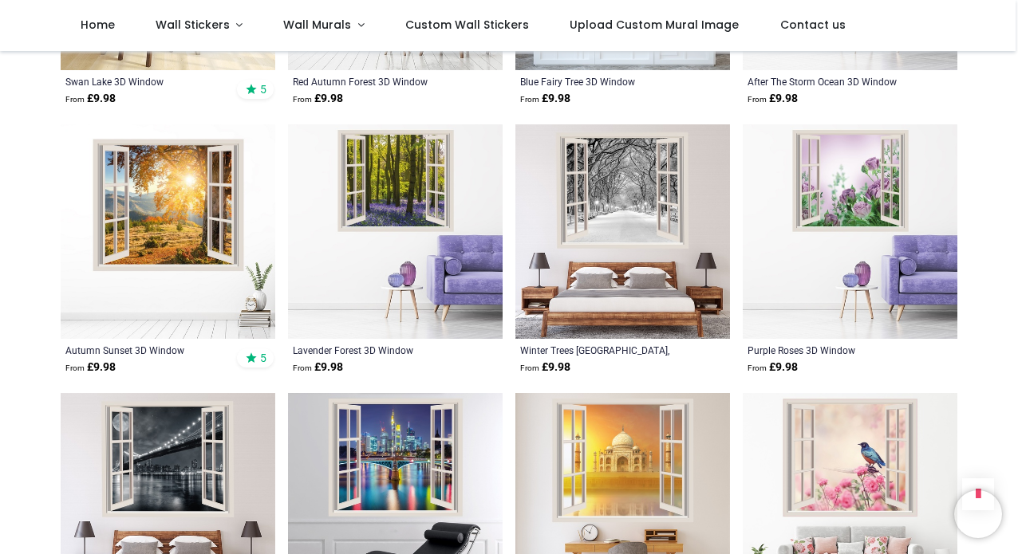
scroll to position [6159, 0]
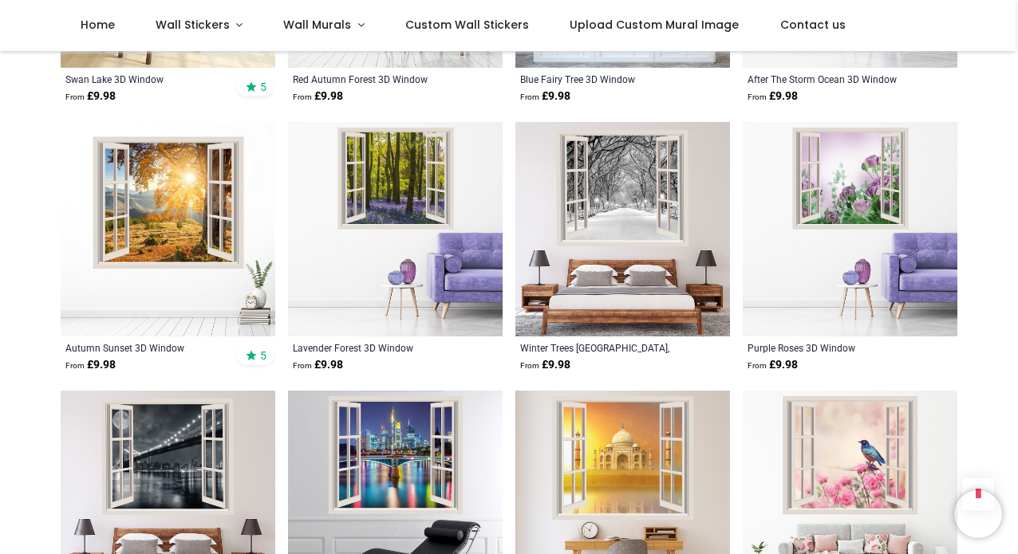
click at [175, 183] on img at bounding box center [168, 229] width 215 height 215
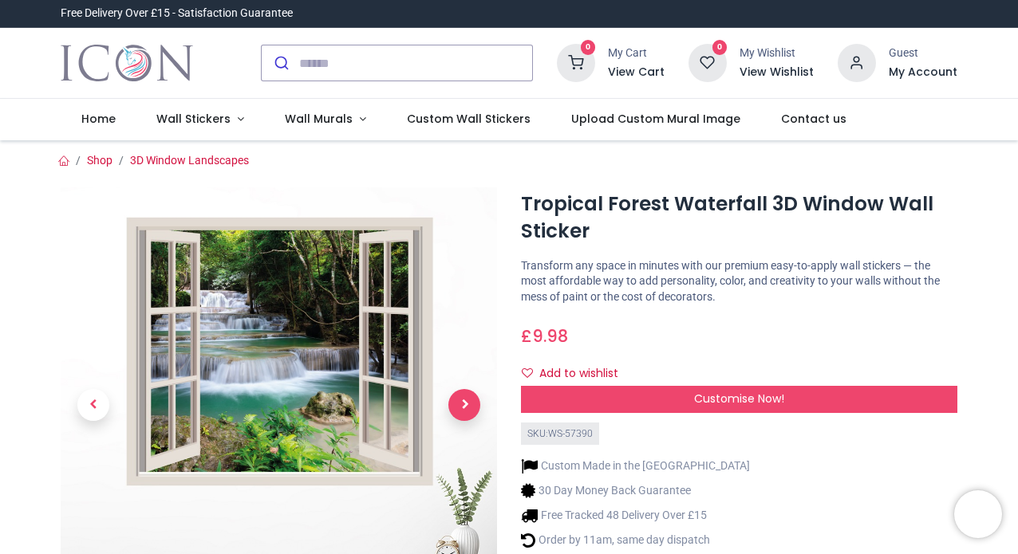
click at [458, 399] on span "Next" at bounding box center [464, 405] width 32 height 32
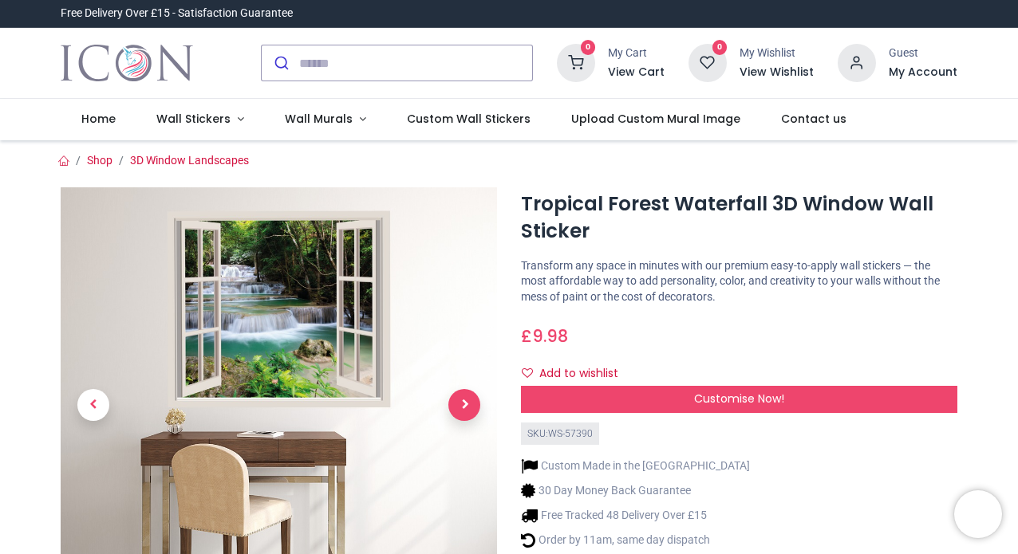
click at [458, 399] on span "Next" at bounding box center [464, 405] width 32 height 32
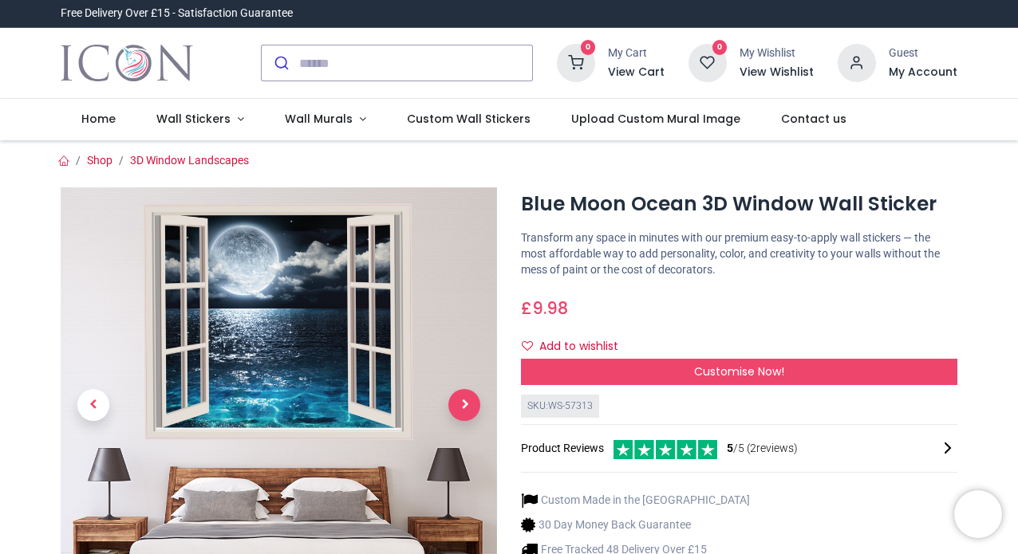
click at [465, 411] on span "Next" at bounding box center [464, 405] width 32 height 32
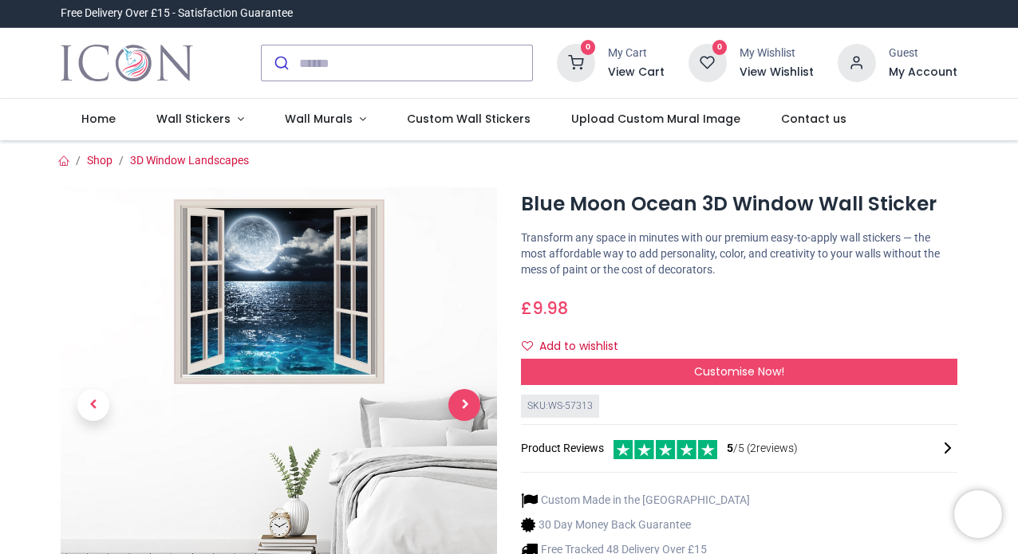
click at [465, 411] on div at bounding box center [279, 448] width 460 height 523
click at [338, 329] on img at bounding box center [279, 405] width 436 height 436
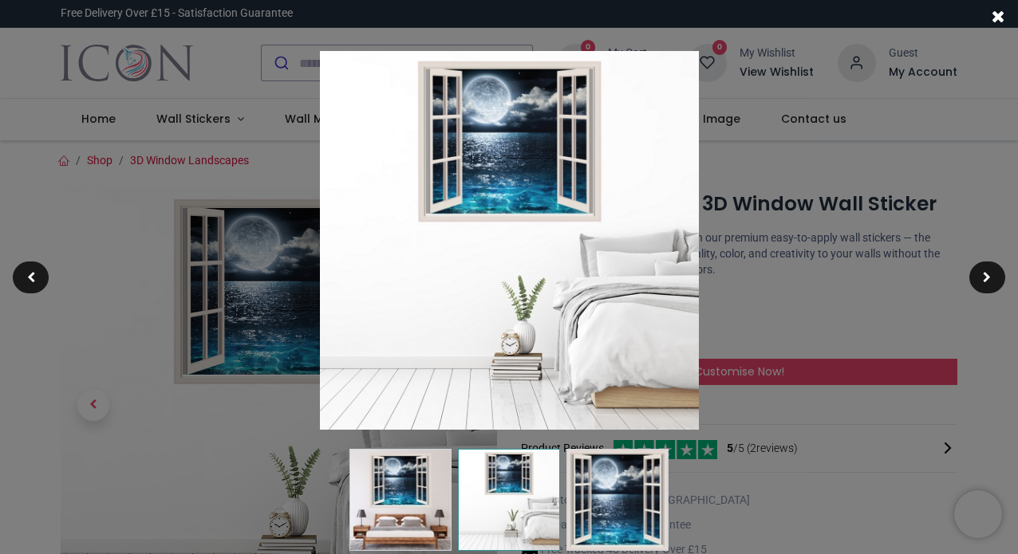
click at [521, 219] on img at bounding box center [509, 240] width 379 height 379
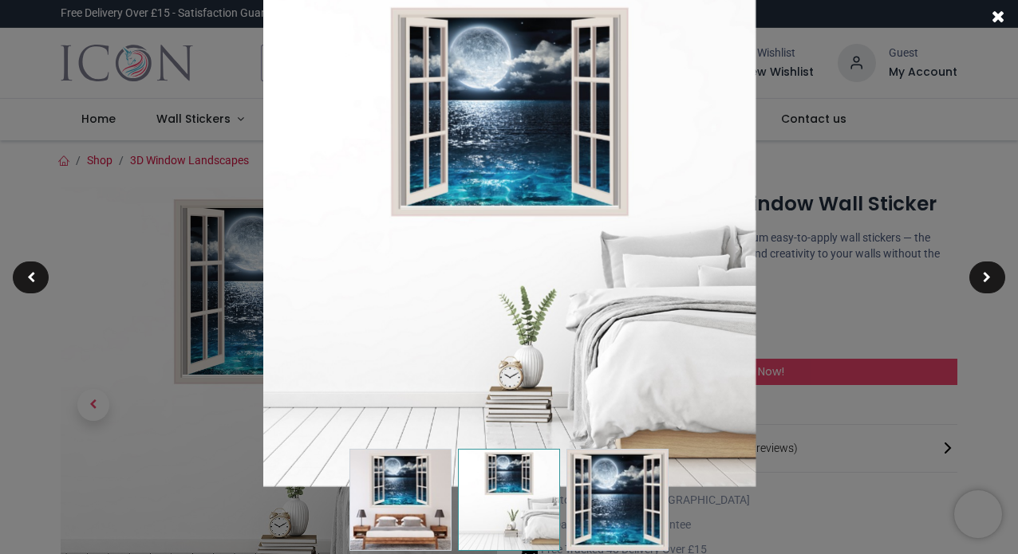
click at [995, 17] on span at bounding box center [999, 16] width 14 height 17
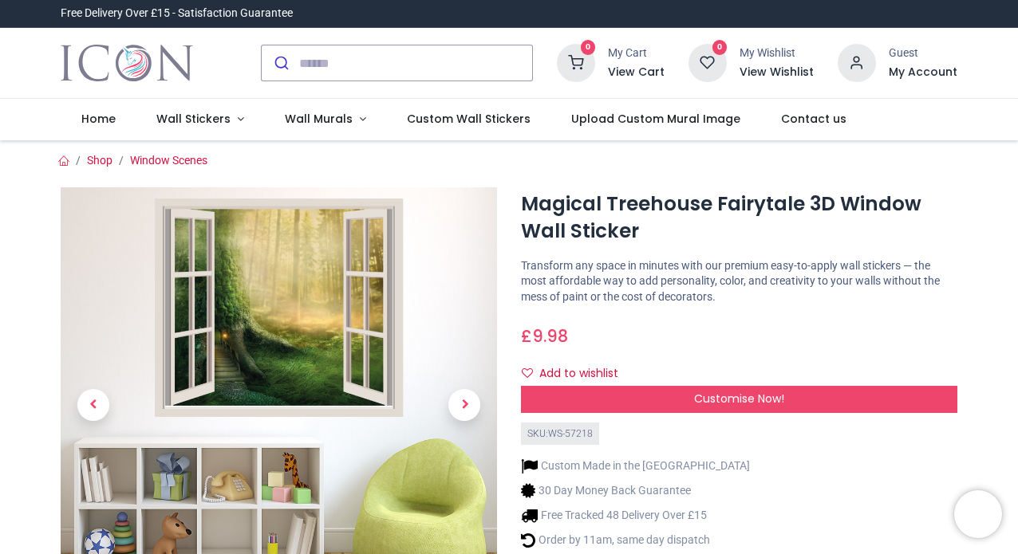
click at [286, 377] on img at bounding box center [279, 405] width 436 height 436
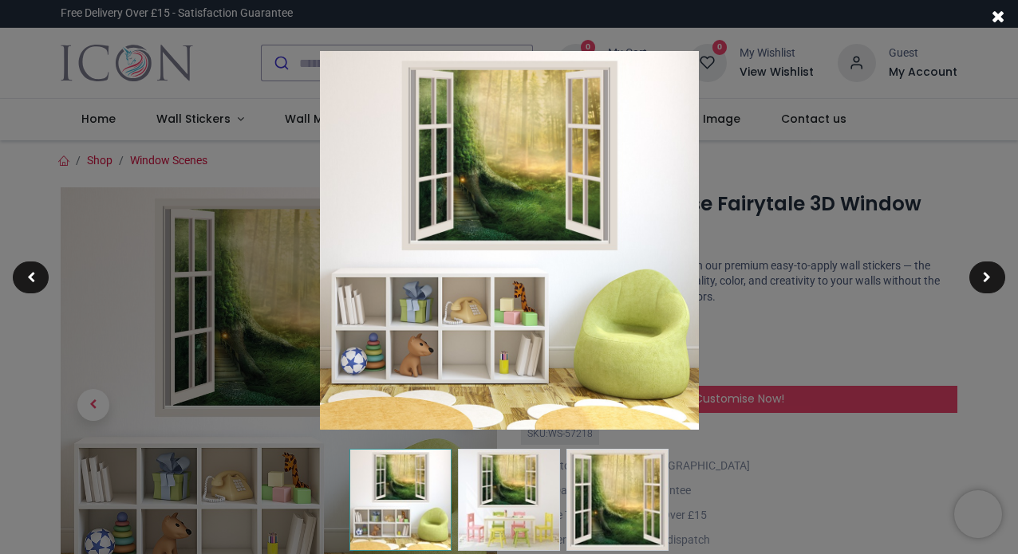
click at [485, 199] on img at bounding box center [509, 240] width 379 height 379
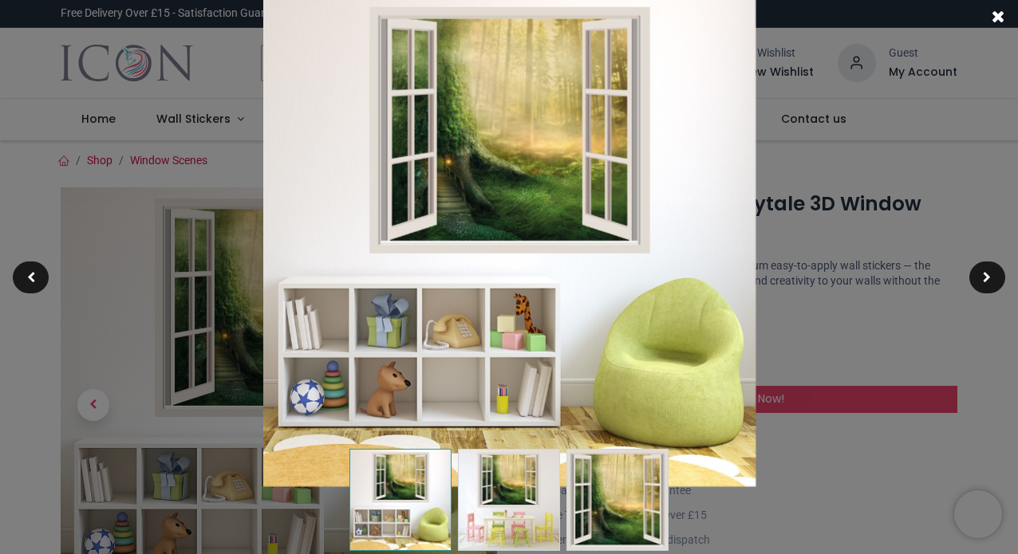
click at [485, 199] on img at bounding box center [508, 240] width 493 height 493
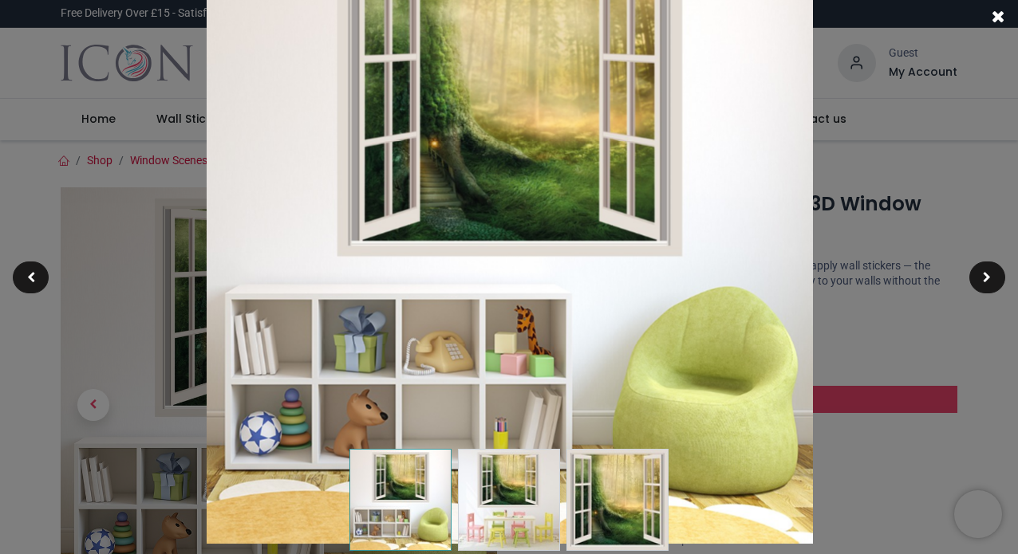
click at [485, 199] on img at bounding box center [509, 241] width 606 height 606
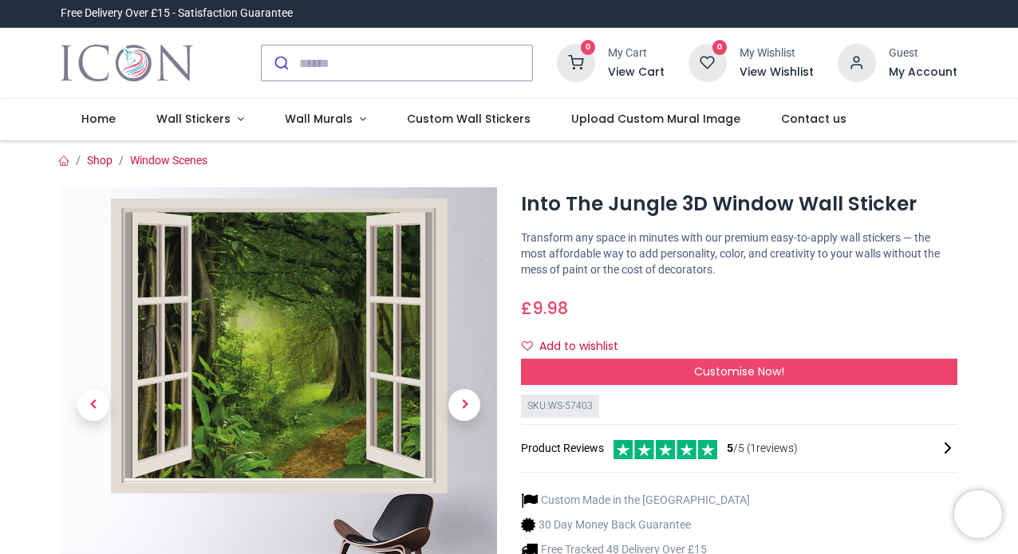
click at [215, 362] on img at bounding box center [279, 405] width 436 height 436
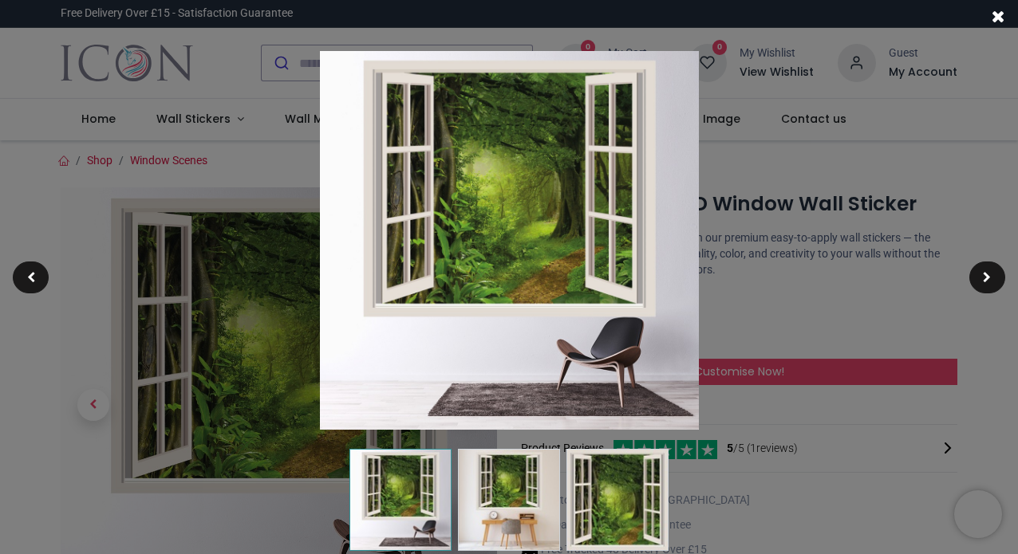
click at [481, 353] on img at bounding box center [509, 240] width 379 height 379
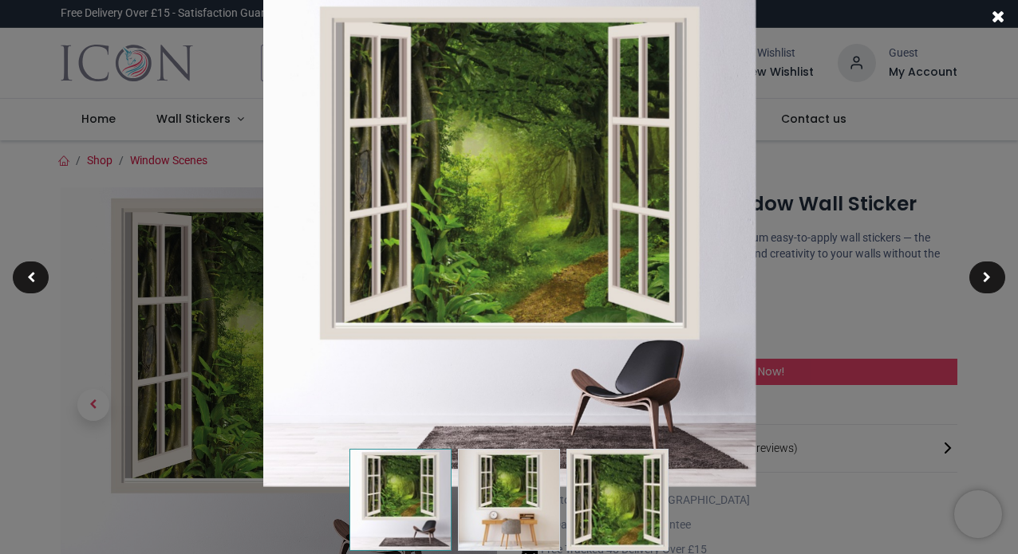
click at [481, 353] on img at bounding box center [508, 240] width 493 height 493
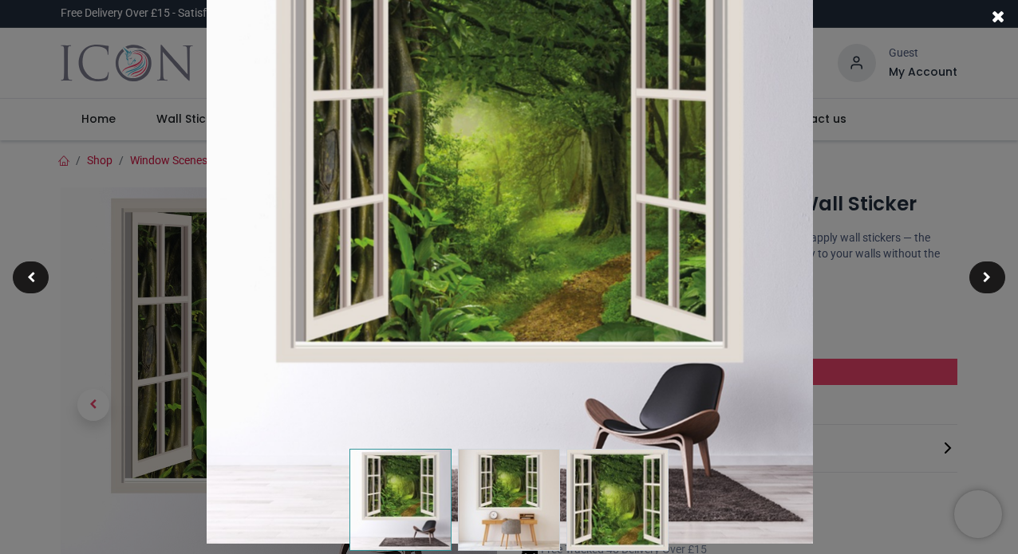
click at [481, 353] on img at bounding box center [509, 241] width 606 height 606
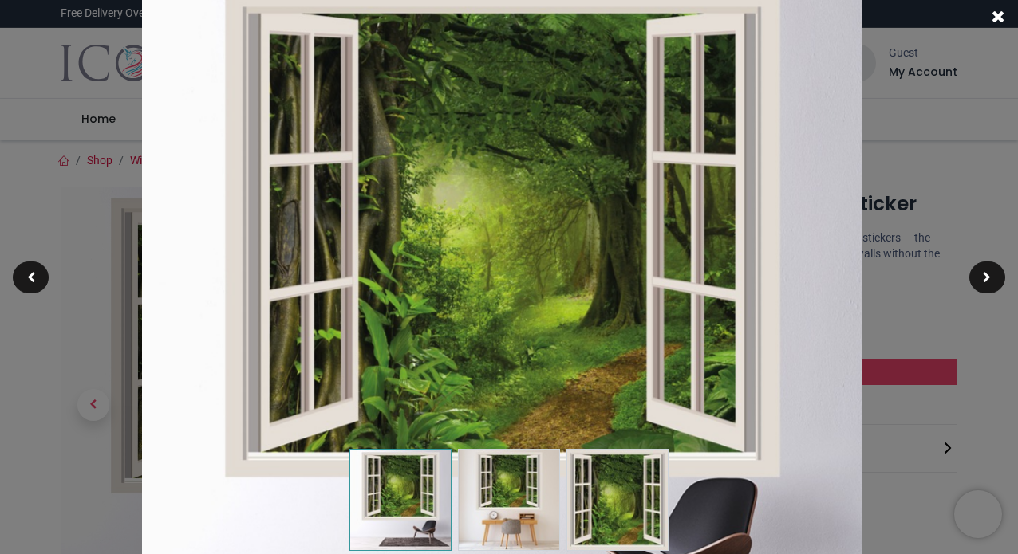
drag, startPoint x: 481, startPoint y: 353, endPoint x: 474, endPoint y: 444, distance: 92.0
click at [474, 444] on img at bounding box center [502, 332] width 720 height 720
click at [996, 16] on span at bounding box center [999, 16] width 14 height 17
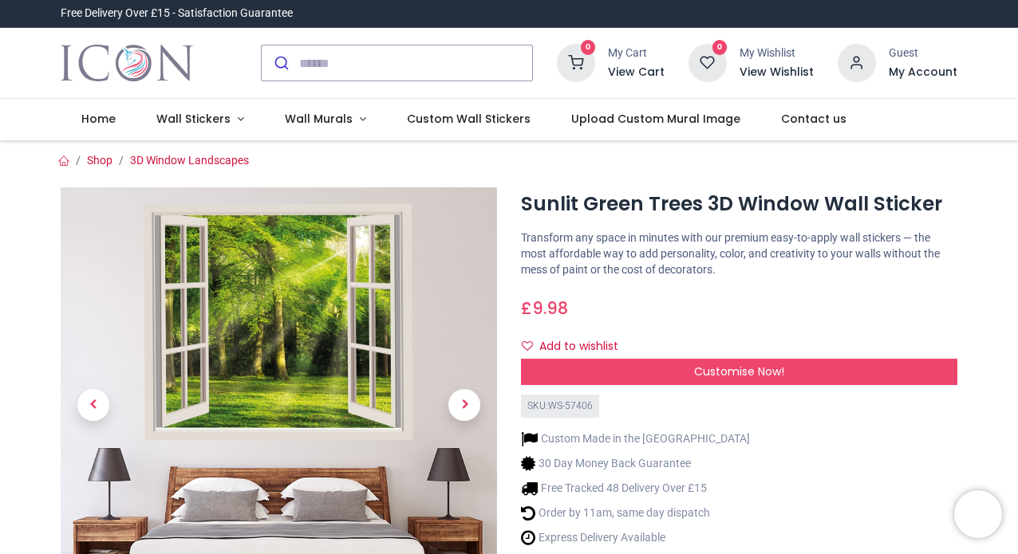
click at [230, 345] on img at bounding box center [279, 405] width 436 height 436
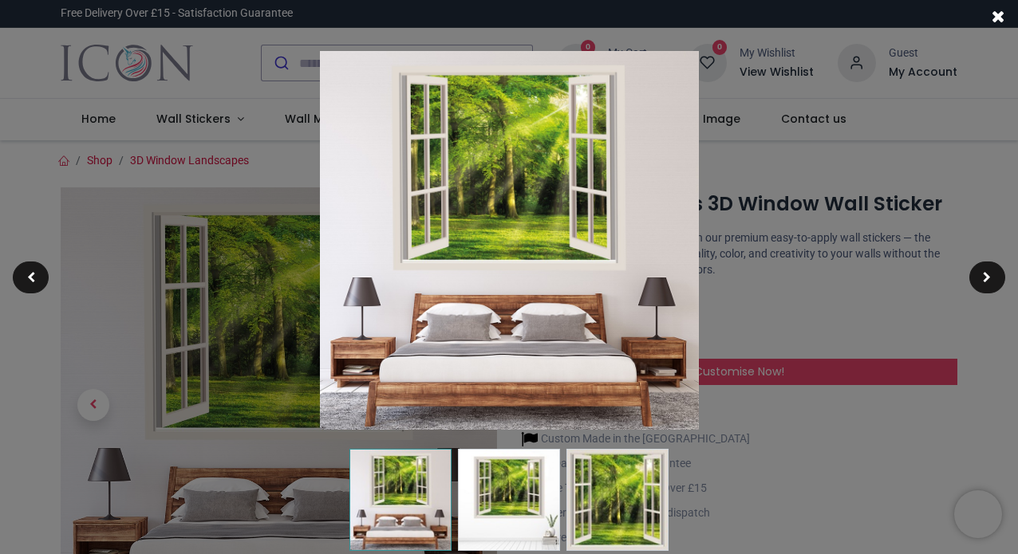
click at [464, 285] on img at bounding box center [509, 240] width 379 height 379
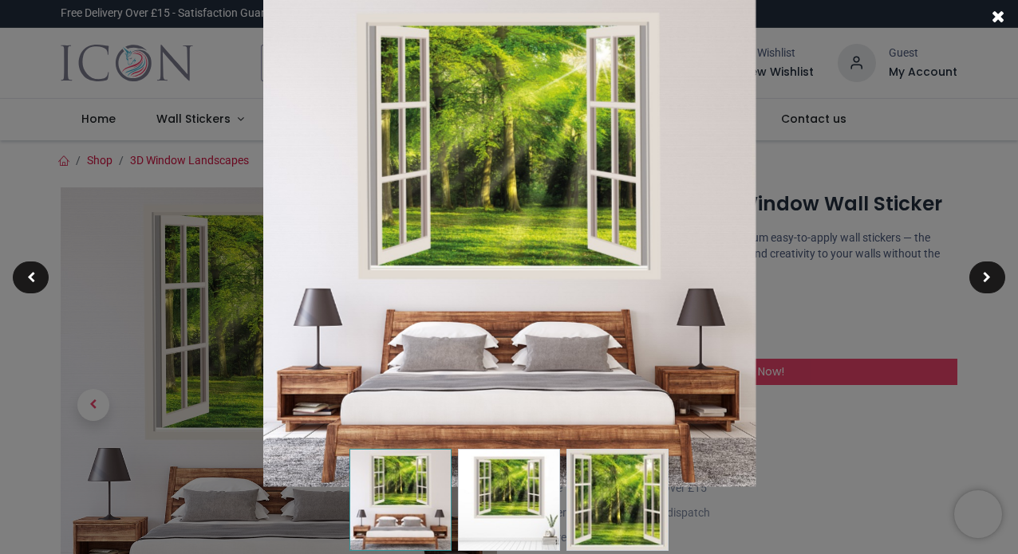
click at [464, 285] on img at bounding box center [508, 240] width 493 height 493
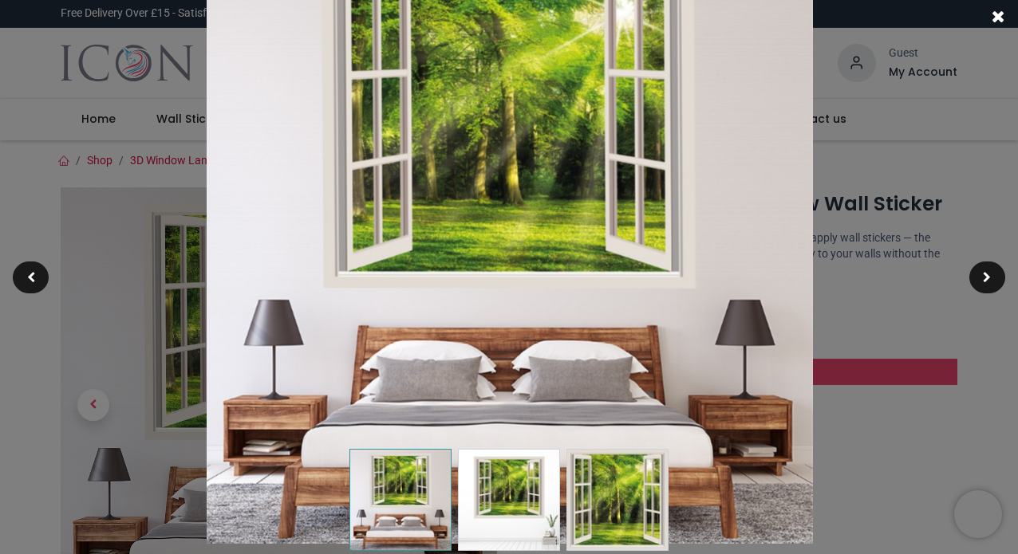
click at [464, 285] on img at bounding box center [509, 241] width 606 height 606
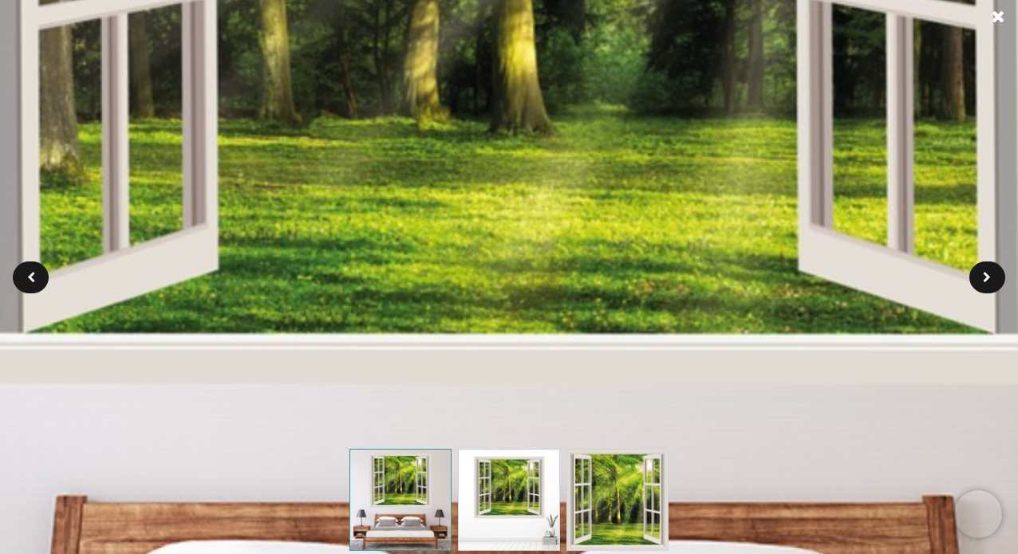
click at [604, 480] on img at bounding box center [617, 500] width 102 height 102
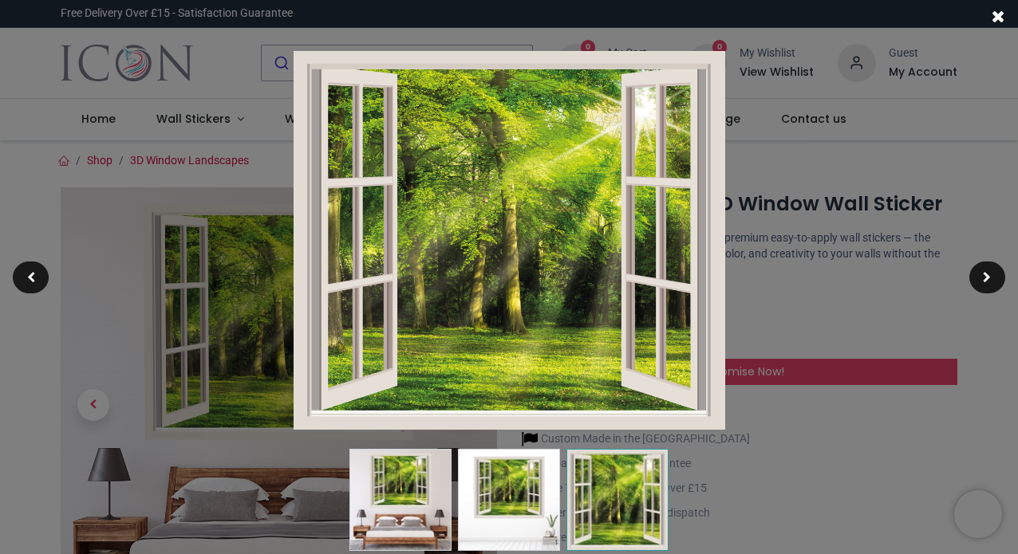
click at [606, 371] on img at bounding box center [510, 240] width 432 height 379
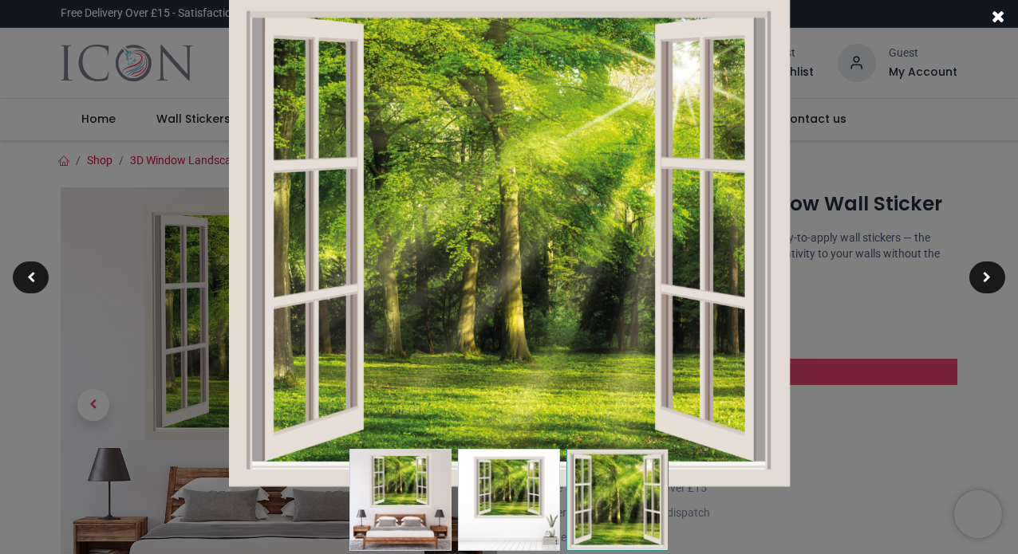
click at [999, 14] on span at bounding box center [999, 16] width 14 height 17
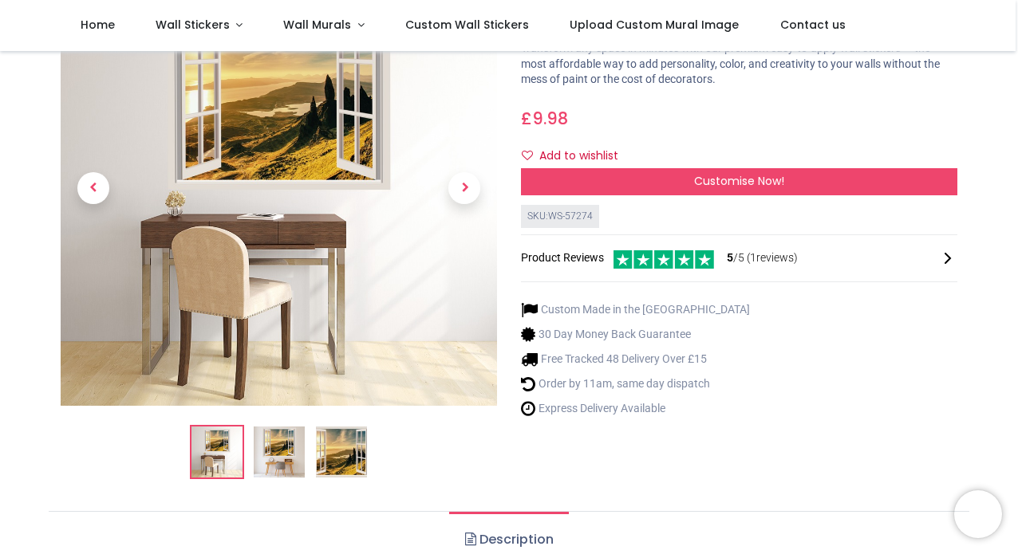
scroll to position [127, 0]
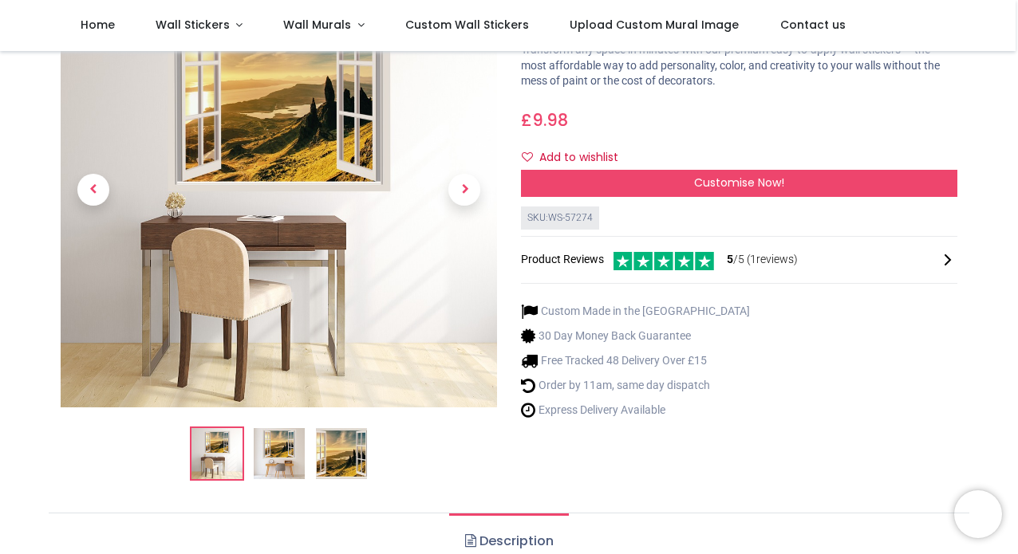
click at [326, 460] on img at bounding box center [341, 453] width 51 height 51
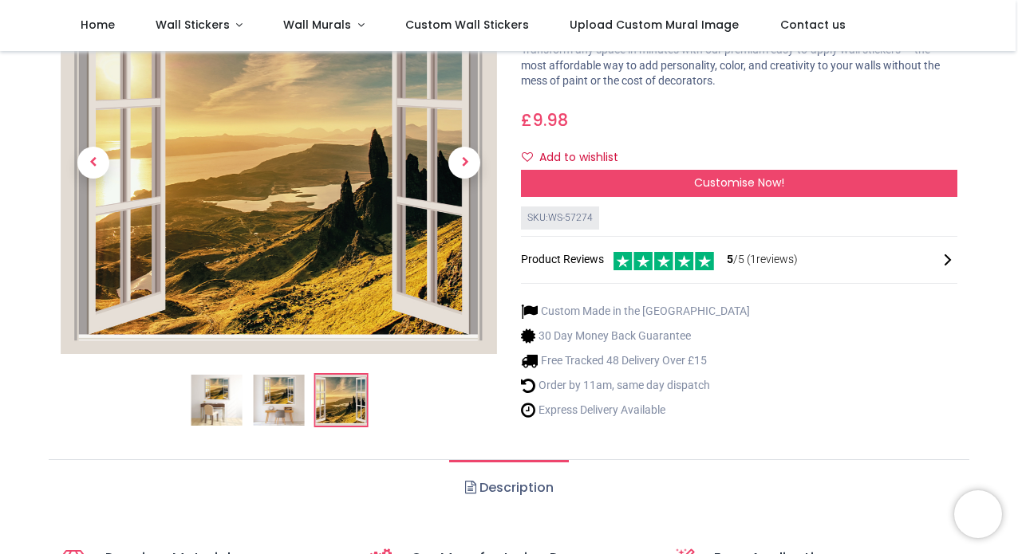
click at [404, 248] on img at bounding box center [279, 162] width 436 height 383
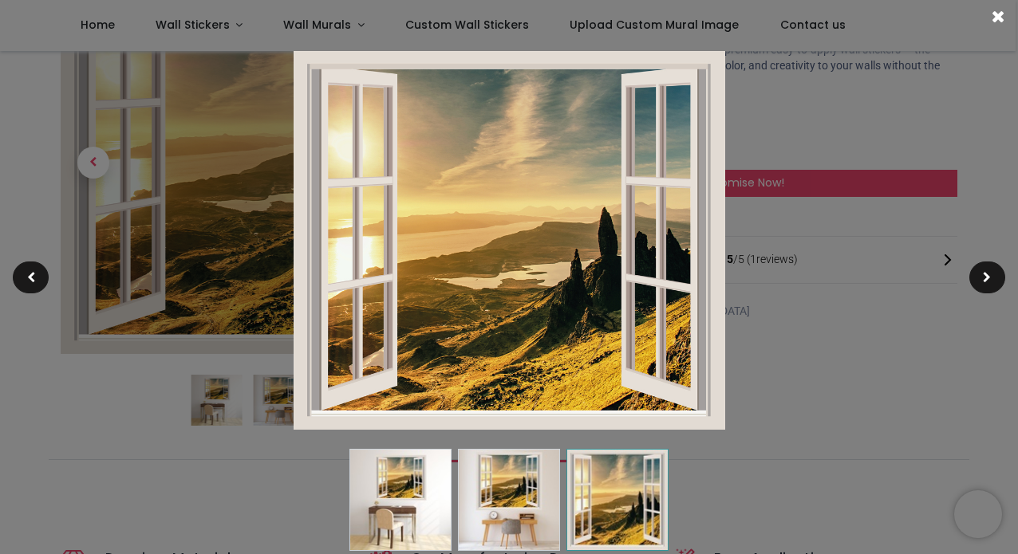
click at [404, 248] on img at bounding box center [510, 240] width 432 height 379
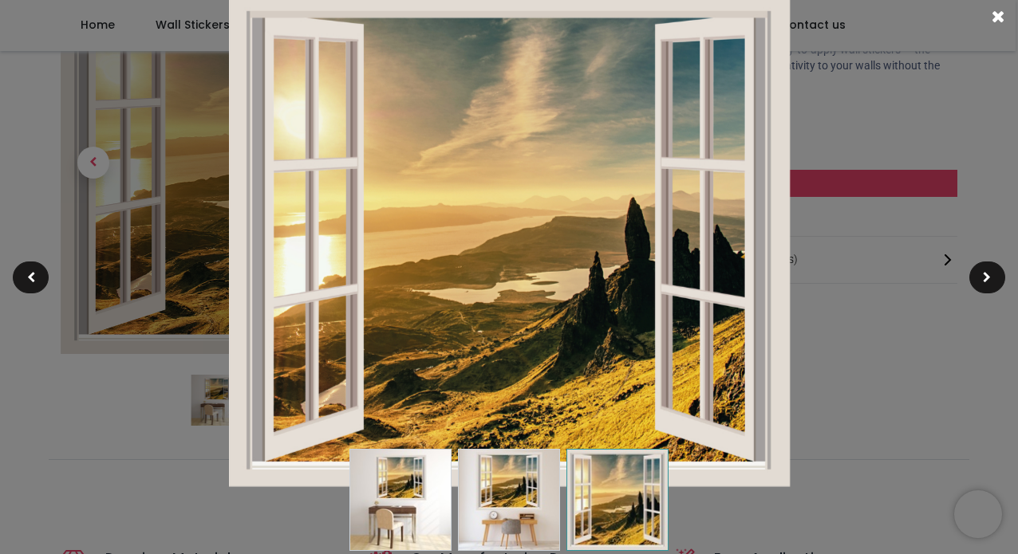
click at [494, 229] on img at bounding box center [508, 240] width 561 height 492
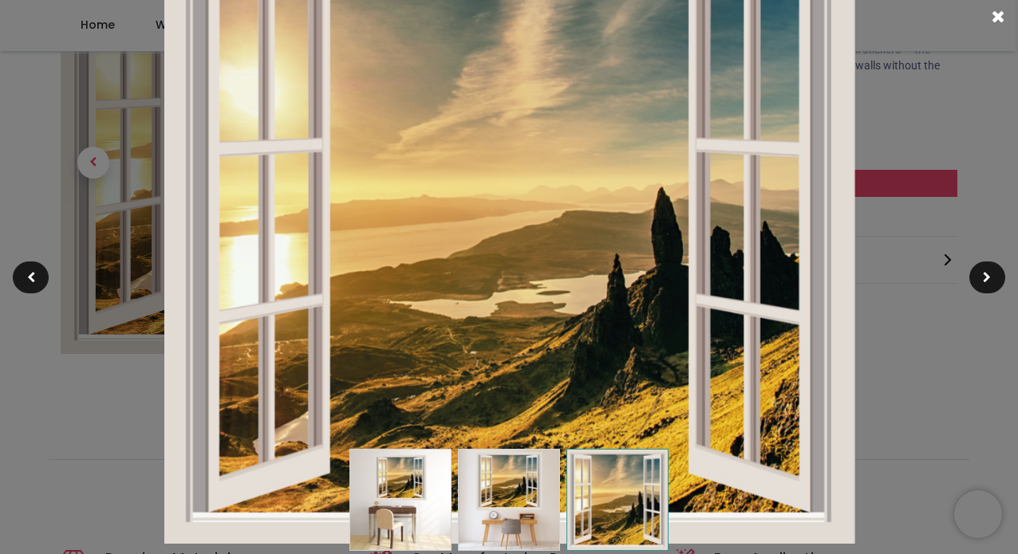
click at [1000, 17] on span at bounding box center [999, 16] width 14 height 17
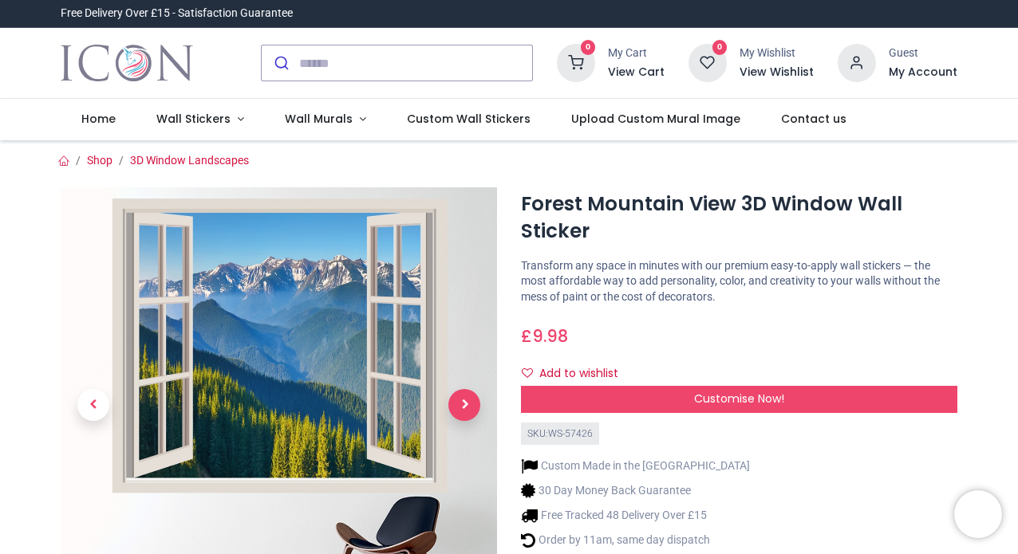
click at [467, 407] on span "Next" at bounding box center [464, 405] width 32 height 32
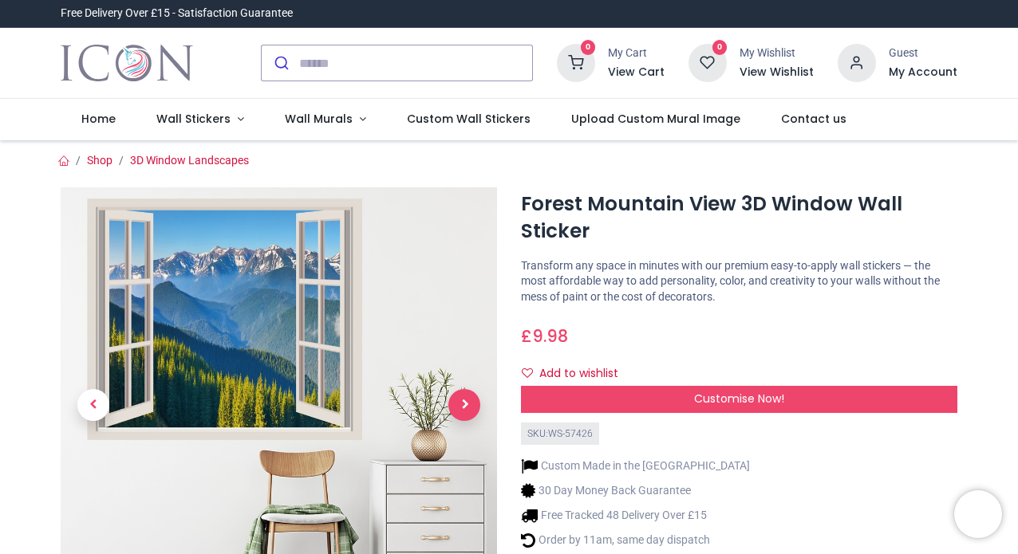
click at [467, 407] on span "Next" at bounding box center [464, 405] width 32 height 32
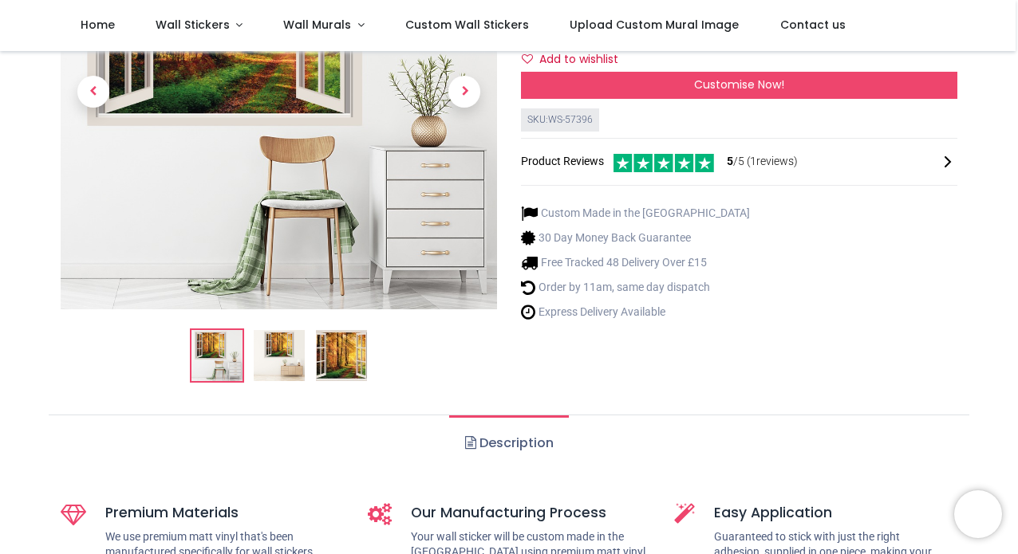
scroll to position [227, 0]
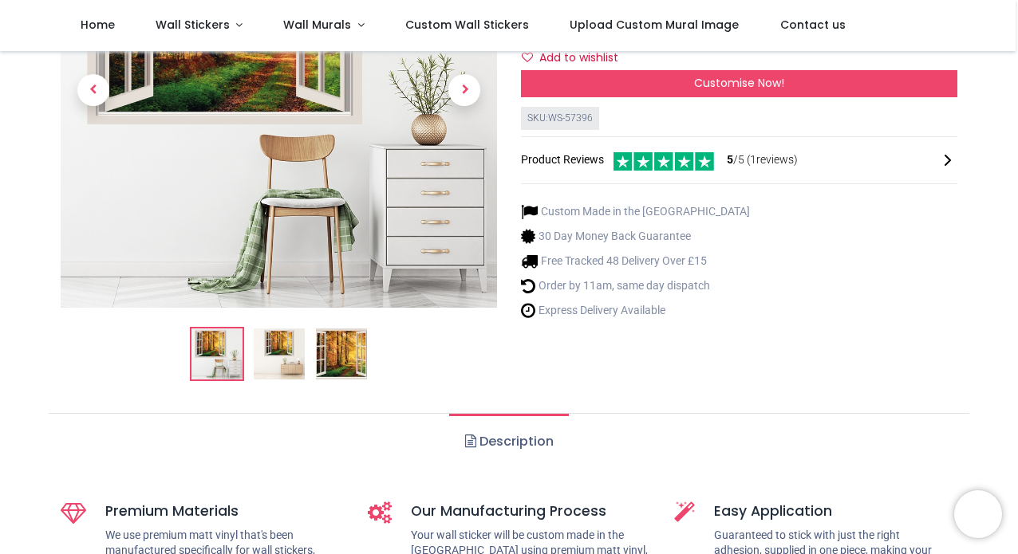
click at [333, 350] on img at bounding box center [341, 354] width 51 height 51
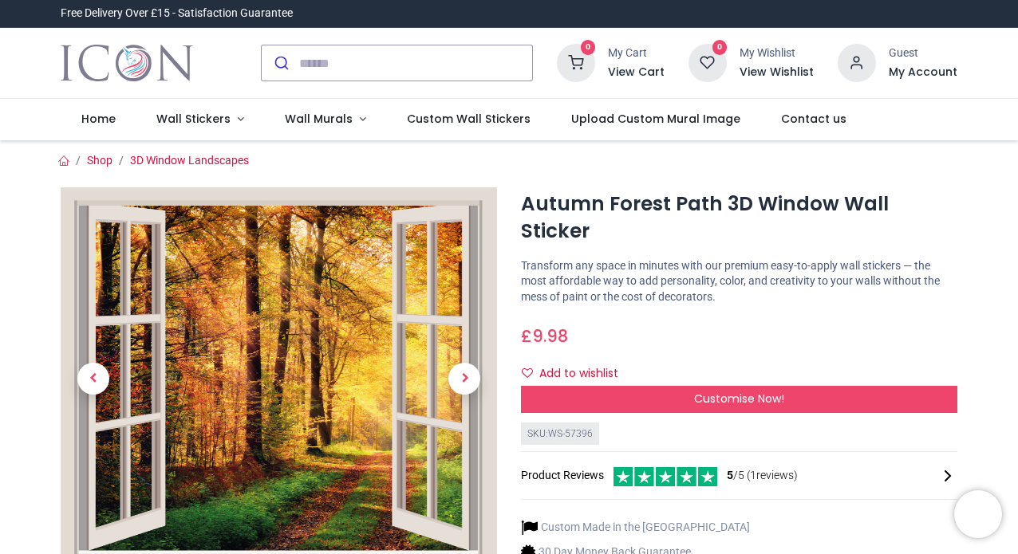
scroll to position [2, 0]
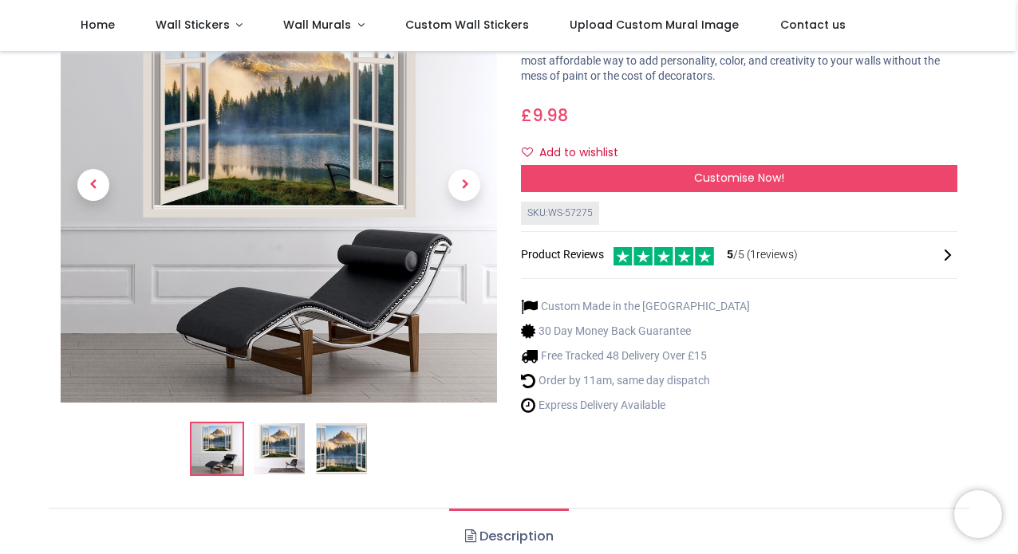
scroll to position [134, 0]
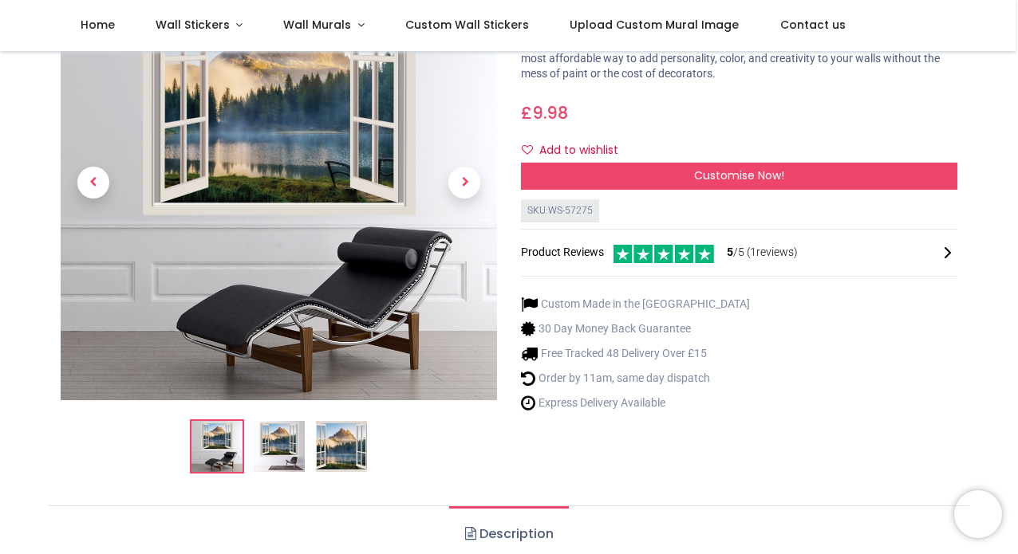
click at [349, 455] on img at bounding box center [341, 446] width 51 height 51
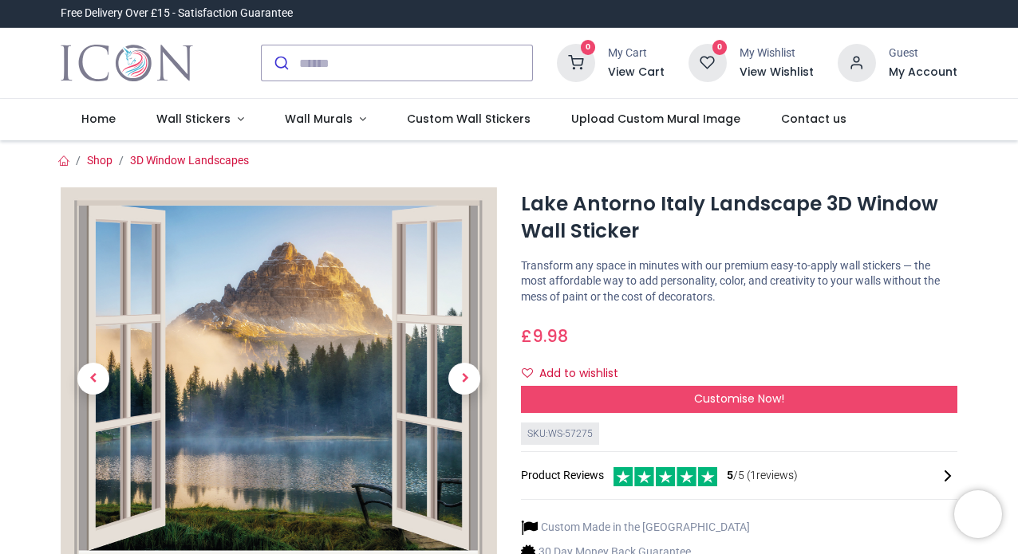
scroll to position [0, 0]
click at [329, 416] on img at bounding box center [279, 378] width 436 height 383
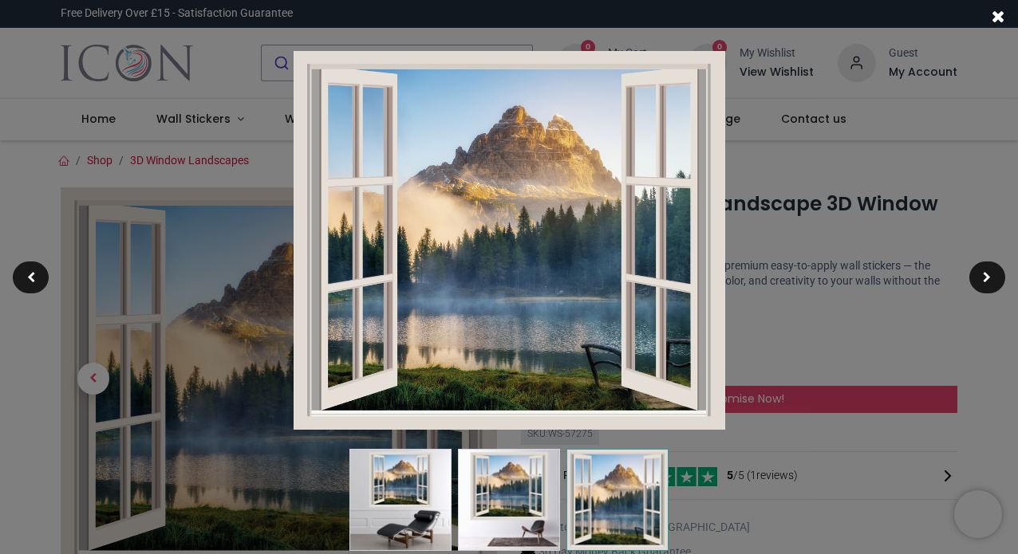
click img
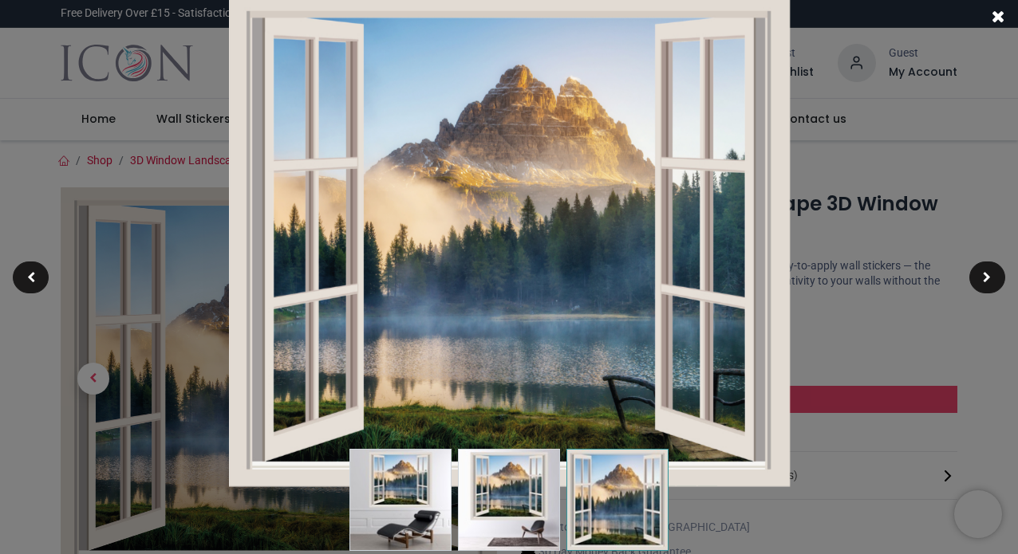
click img
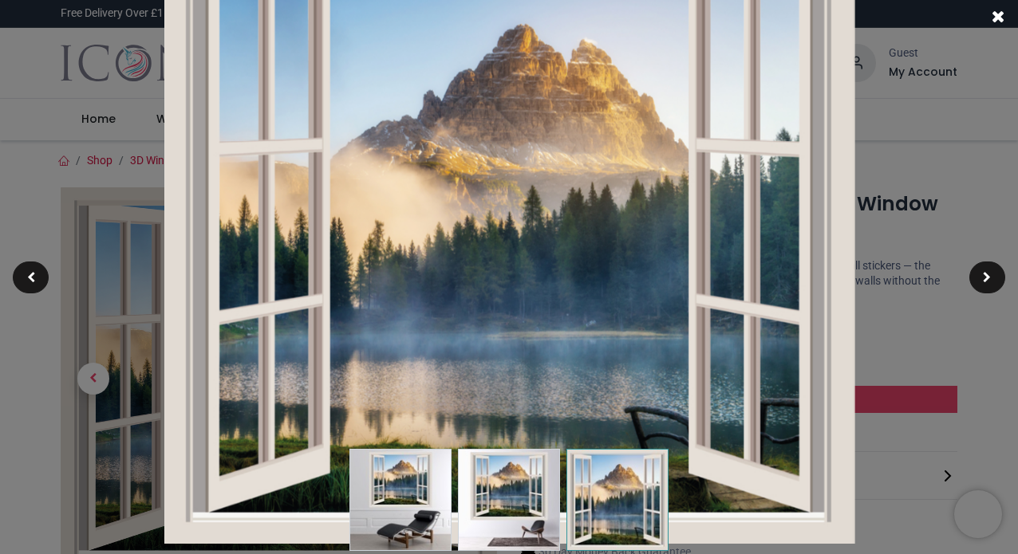
click div
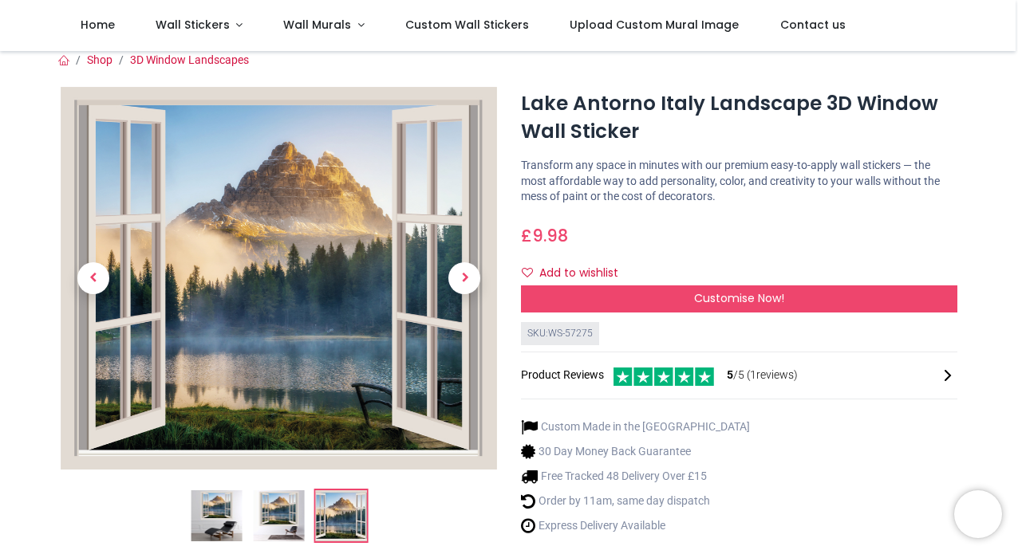
scroll to position [17, 0]
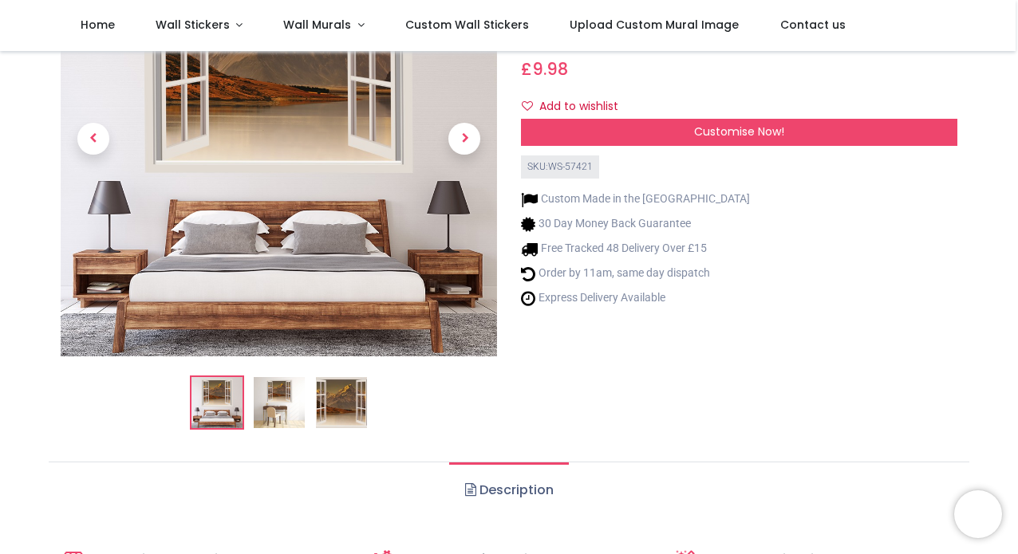
scroll to position [183, 0]
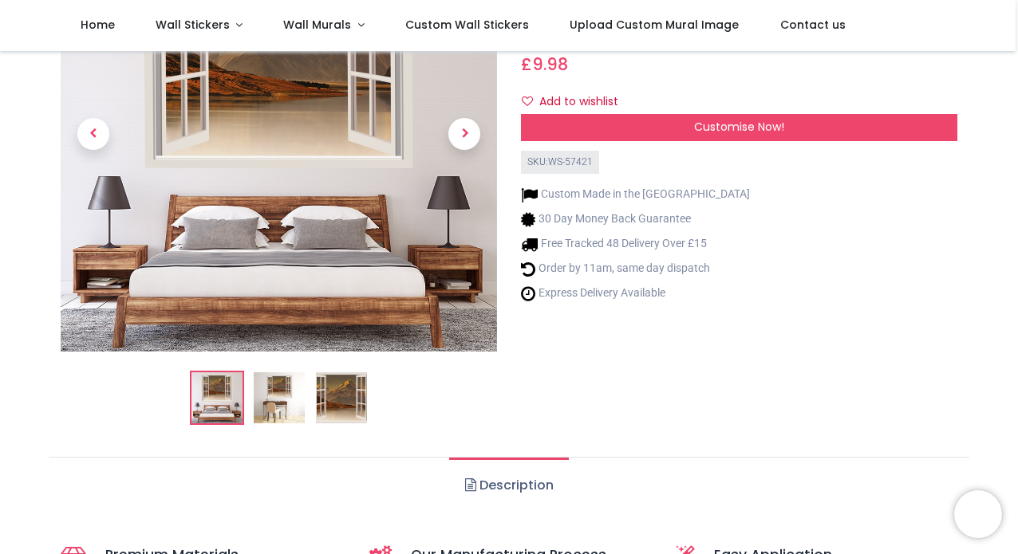
click at [341, 404] on img at bounding box center [341, 398] width 51 height 51
click at [348, 393] on img at bounding box center [341, 398] width 51 height 51
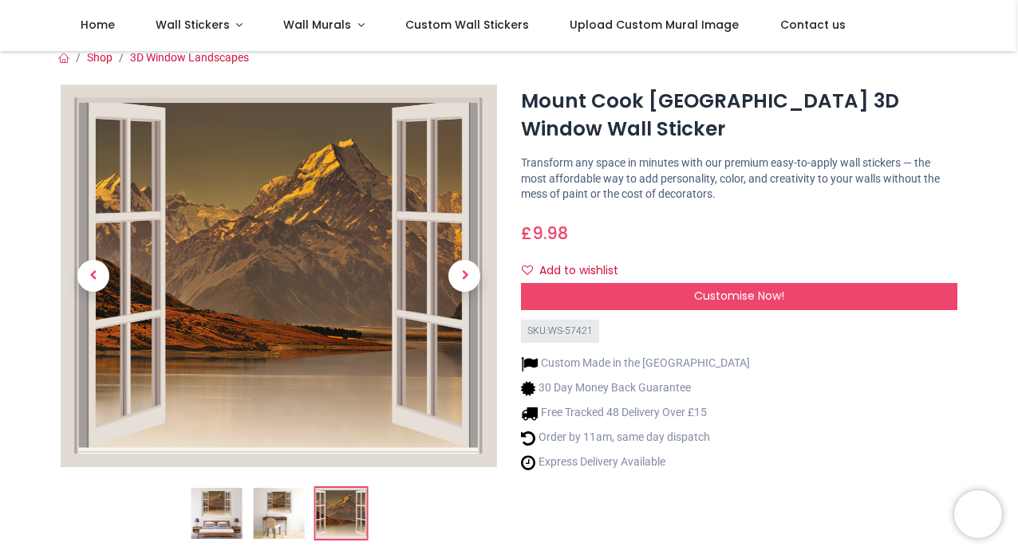
scroll to position [4, 0]
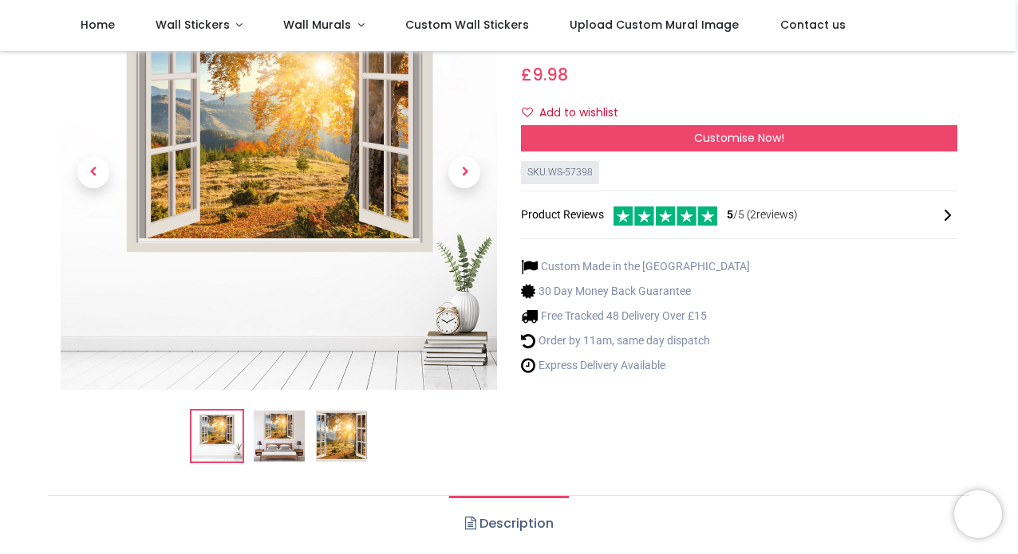
scroll to position [146, 0]
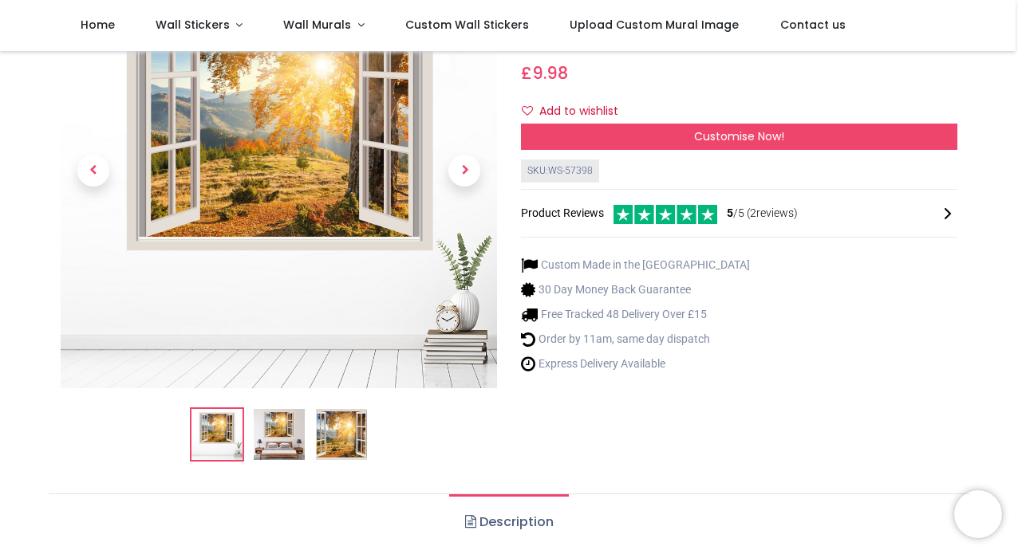
click at [341, 440] on img at bounding box center [341, 434] width 51 height 51
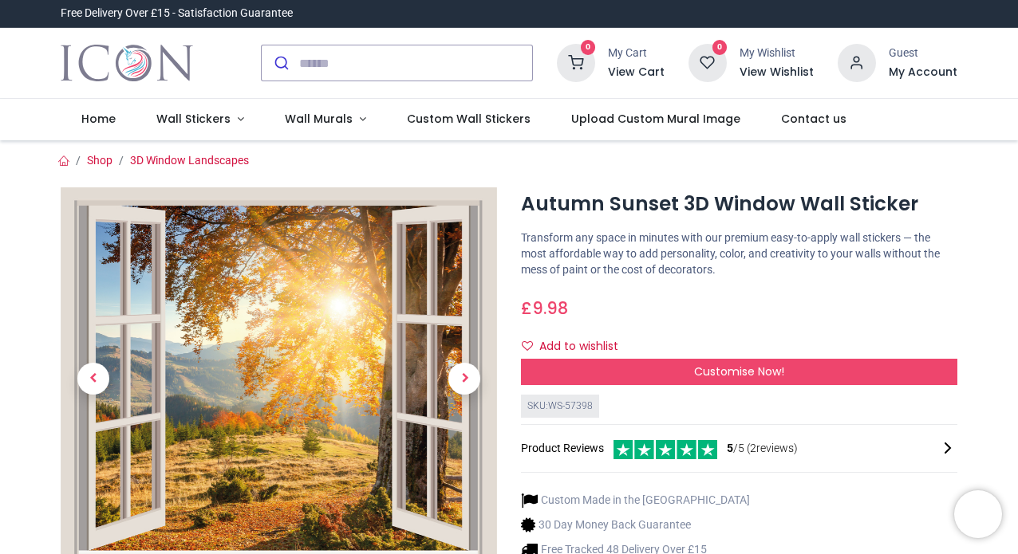
scroll to position [3, 0]
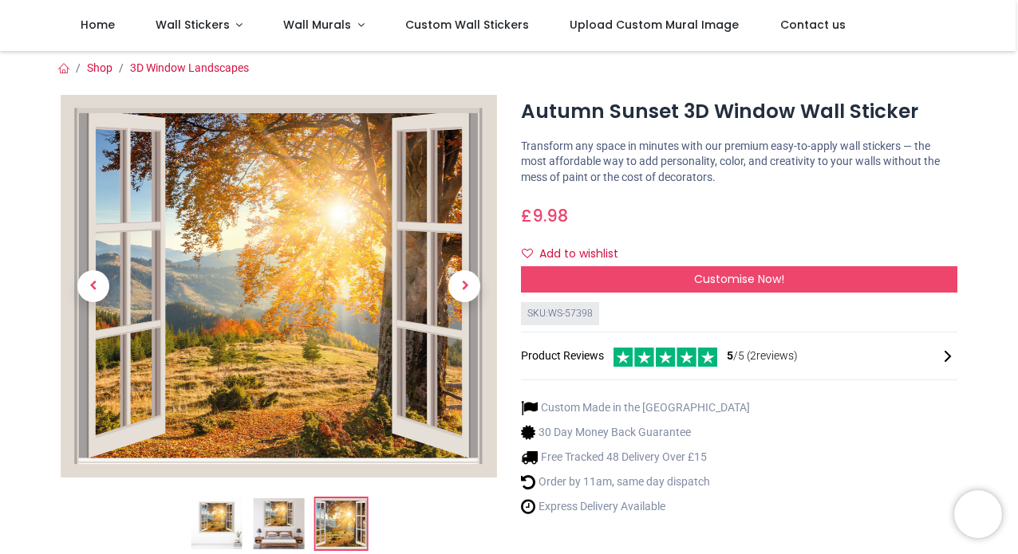
click at [345, 418] on img at bounding box center [279, 286] width 436 height 383
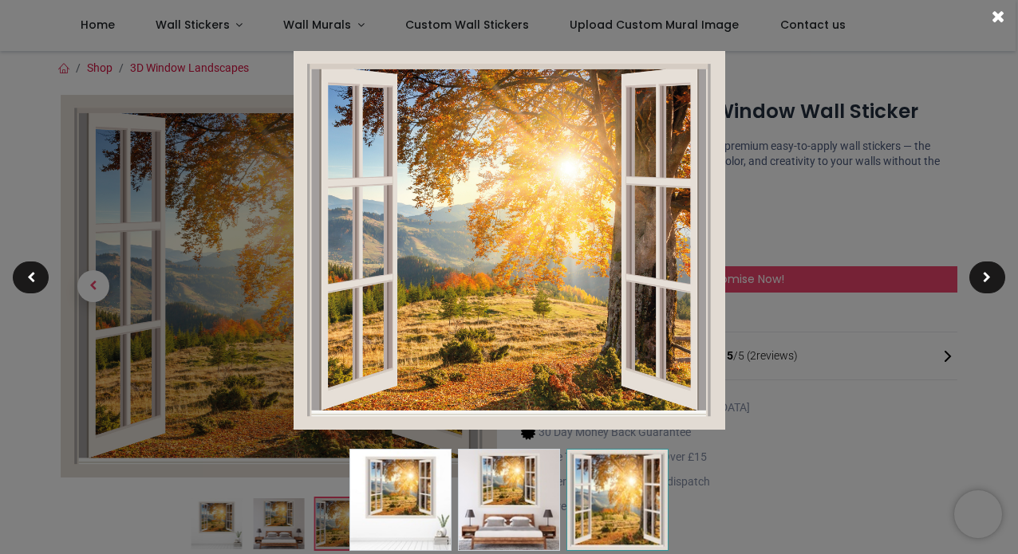
click at [345, 418] on img at bounding box center [510, 240] width 432 height 379
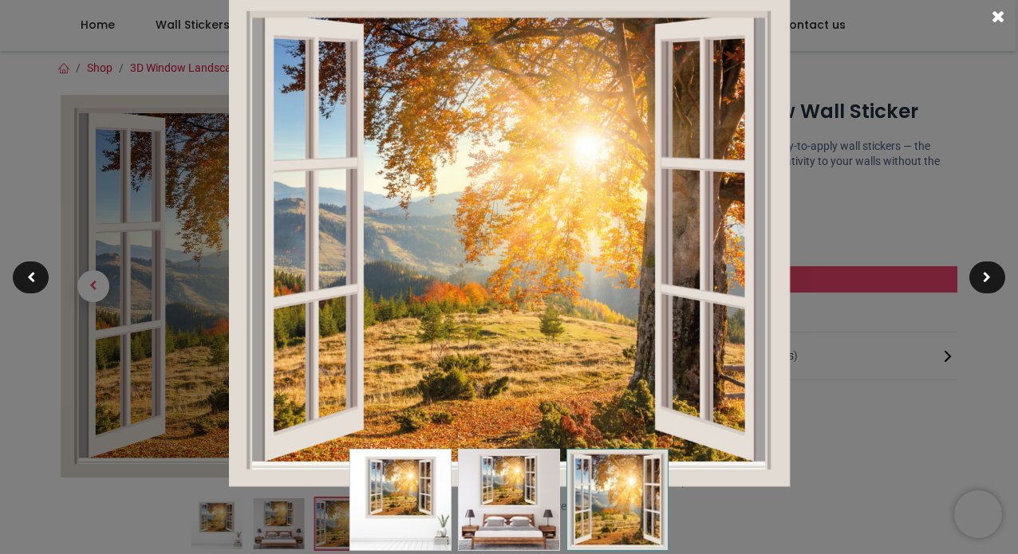
click at [345, 418] on img at bounding box center [508, 240] width 561 height 492
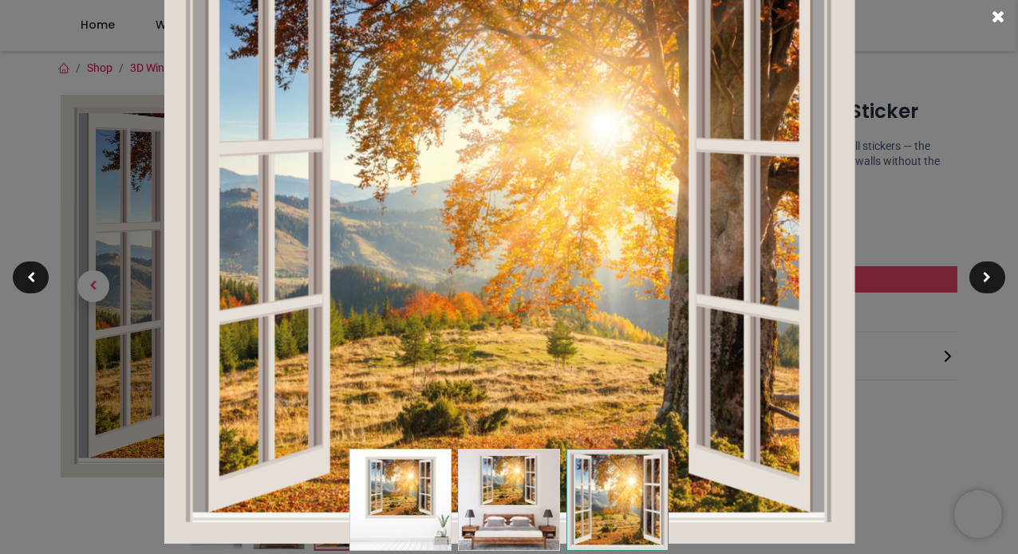
click at [998, 8] on span at bounding box center [999, 16] width 14 height 17
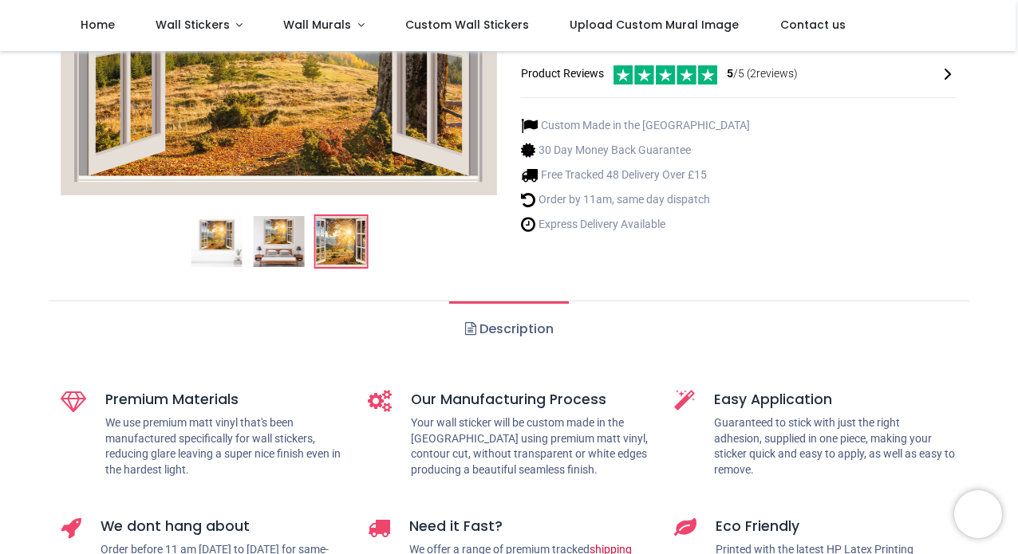
scroll to position [302, 0]
